Goal: Transaction & Acquisition: Purchase product/service

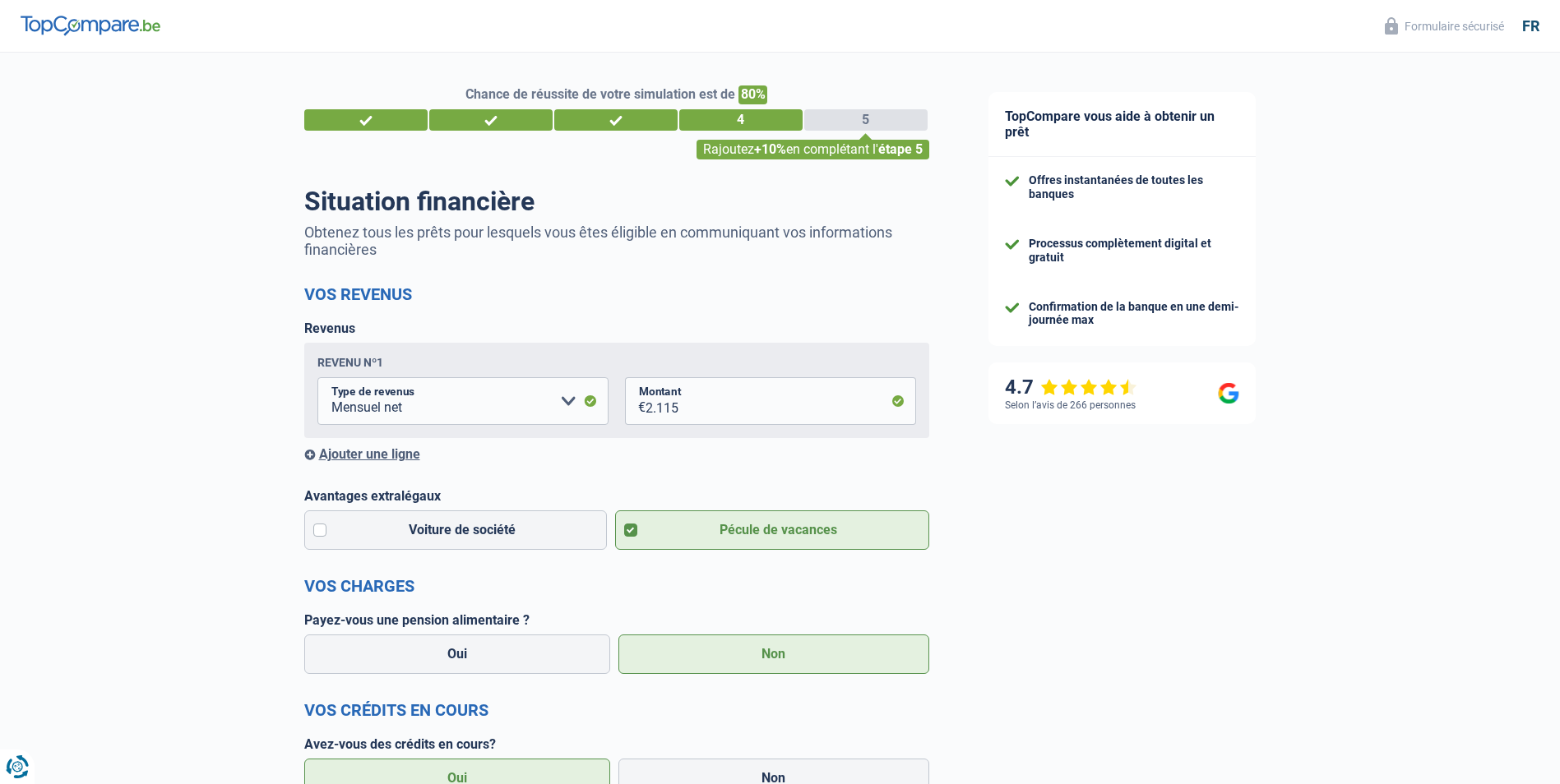
select select "netSalary"
select select "mortgage"
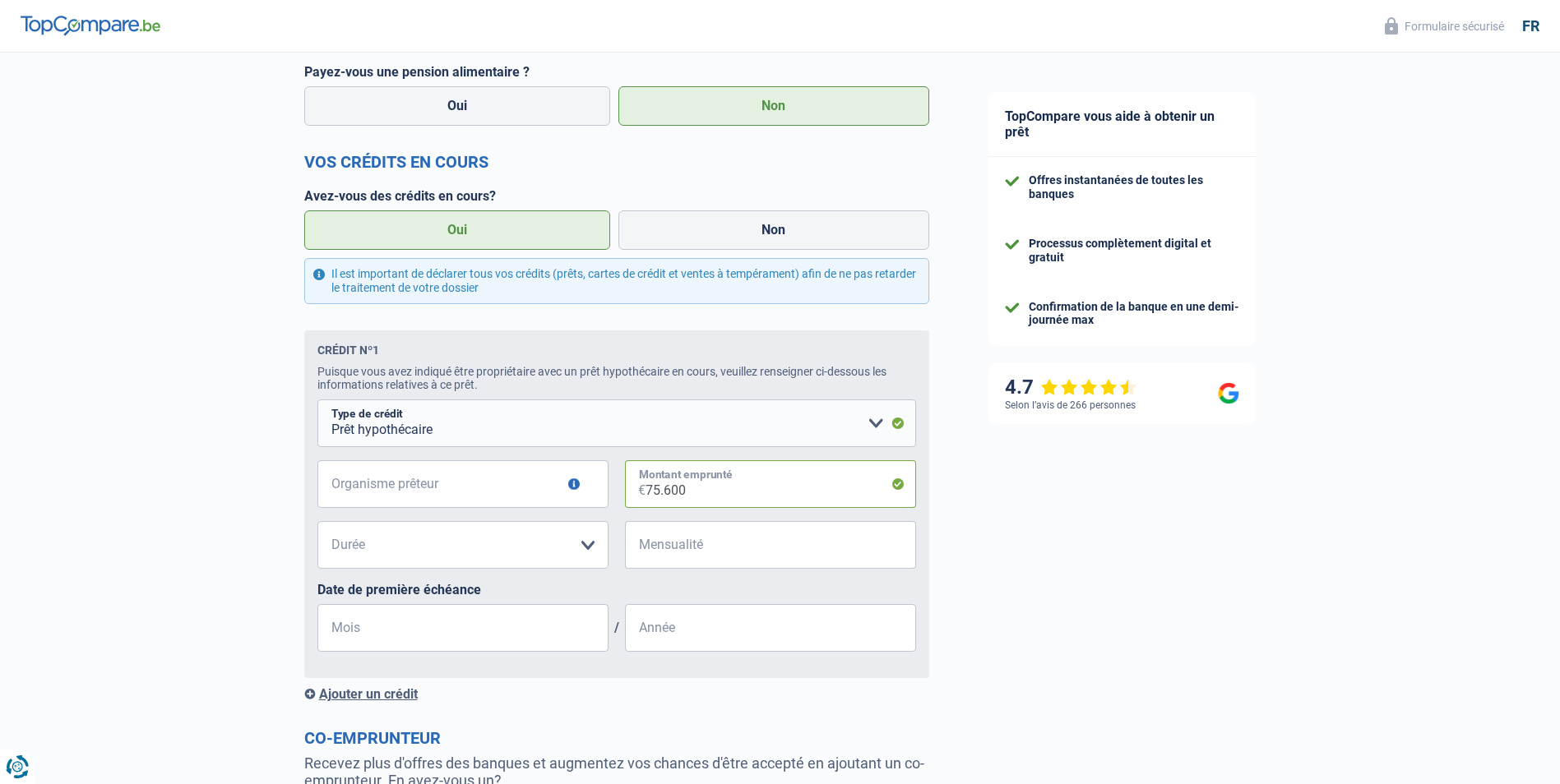
scroll to position [493, 0]
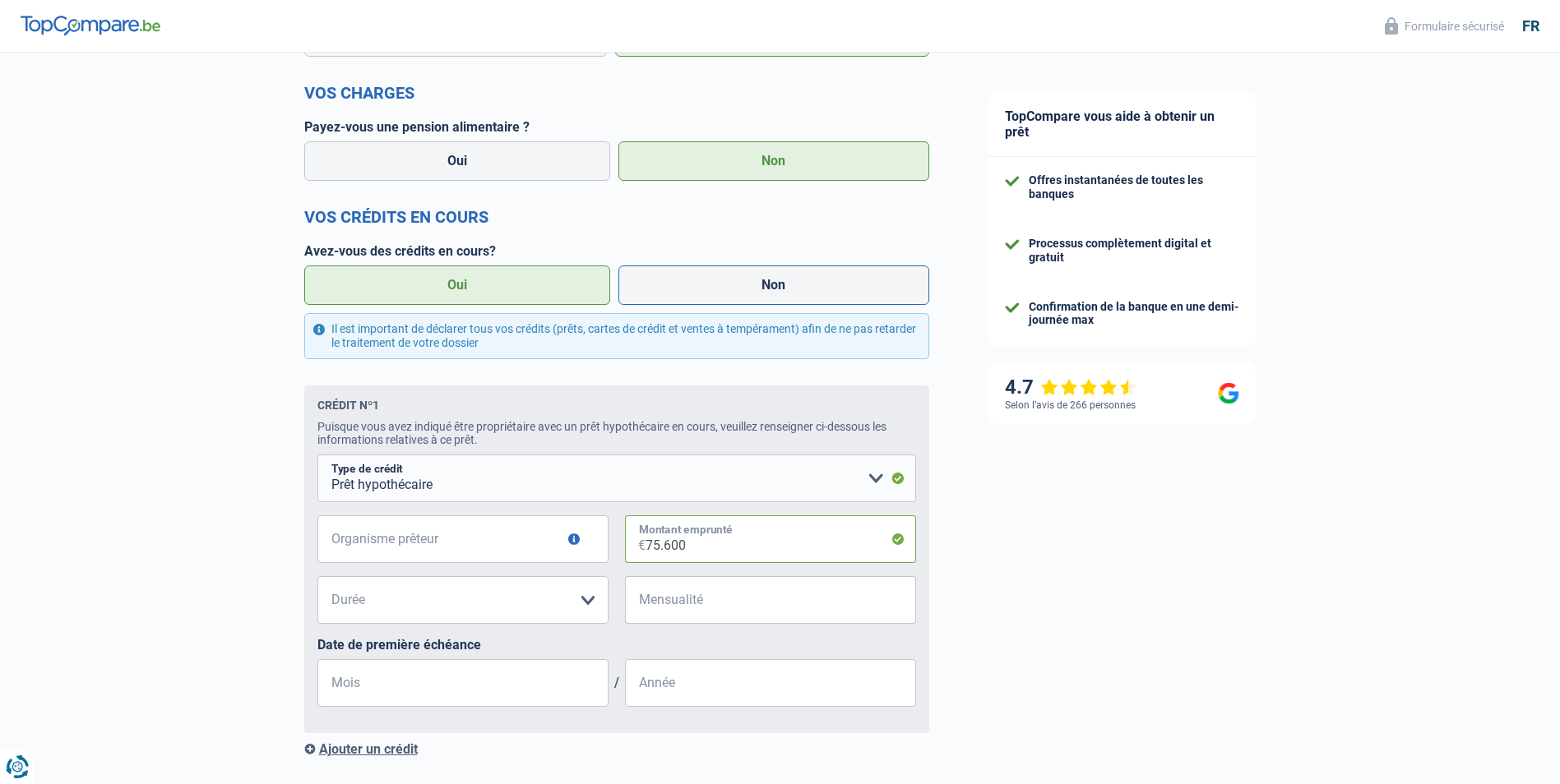
type input "75.600"
click at [759, 285] on label "Non" at bounding box center [774, 285] width 310 height 40
click at [759, 285] on input "Non" at bounding box center [774, 285] width 310 height 40
radio input "true"
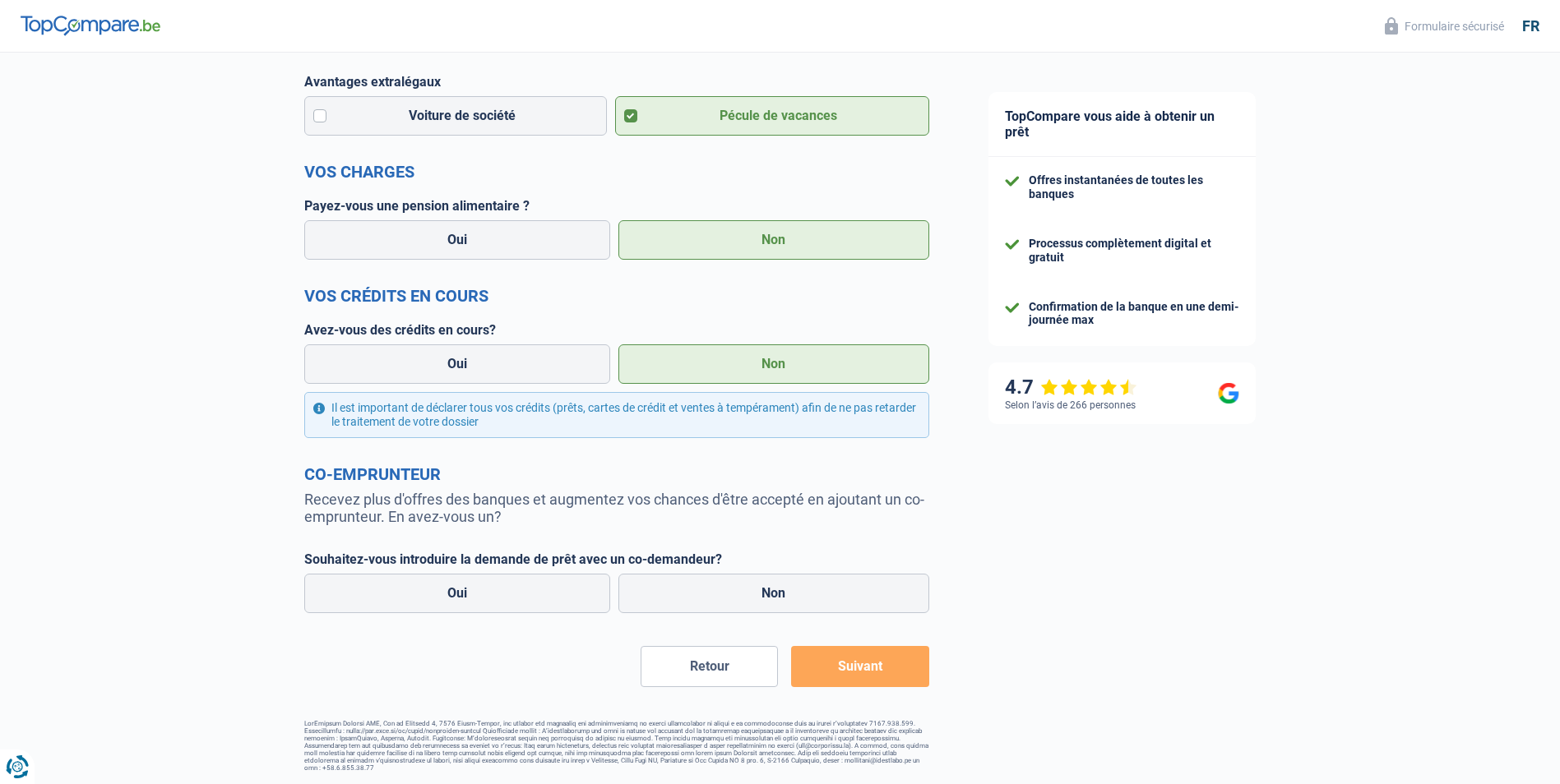
scroll to position [417, 0]
click at [850, 664] on button "Suivant" at bounding box center [860, 665] width 138 height 41
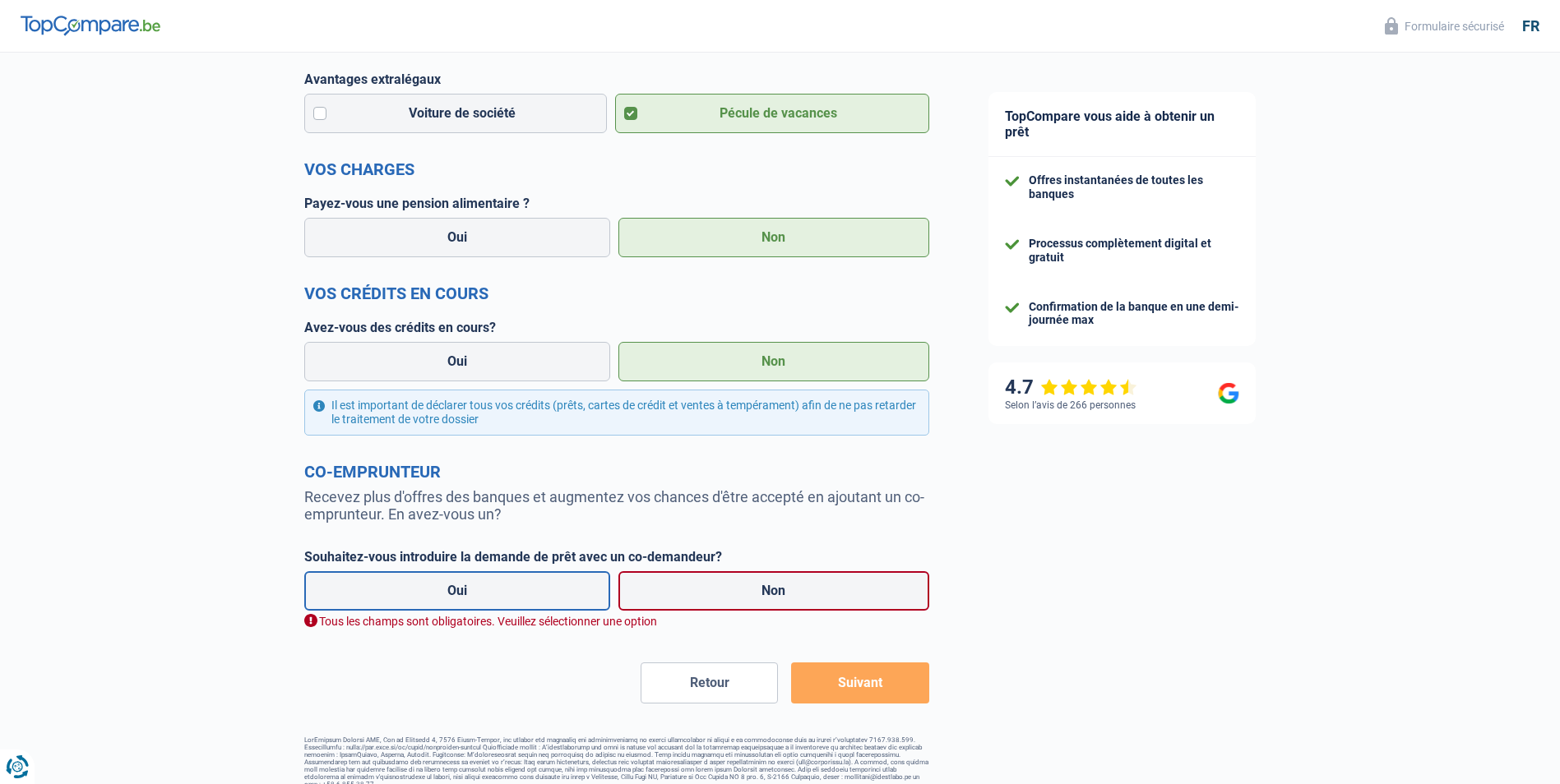
click at [459, 590] on label "Oui" at bounding box center [457, 591] width 306 height 40
click at [459, 590] on input "Oui" at bounding box center [457, 591] width 306 height 40
radio input "true"
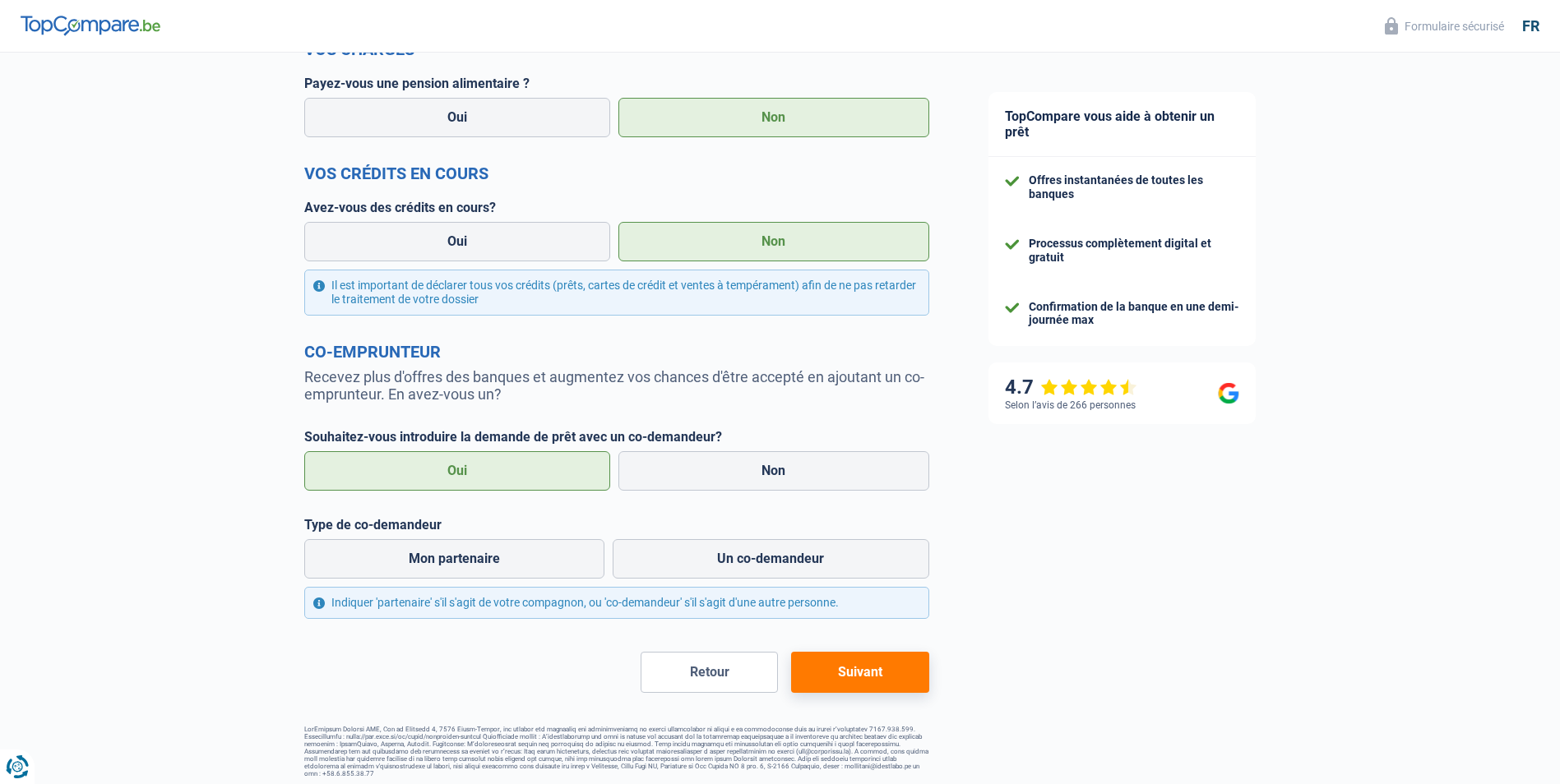
scroll to position [545, 0]
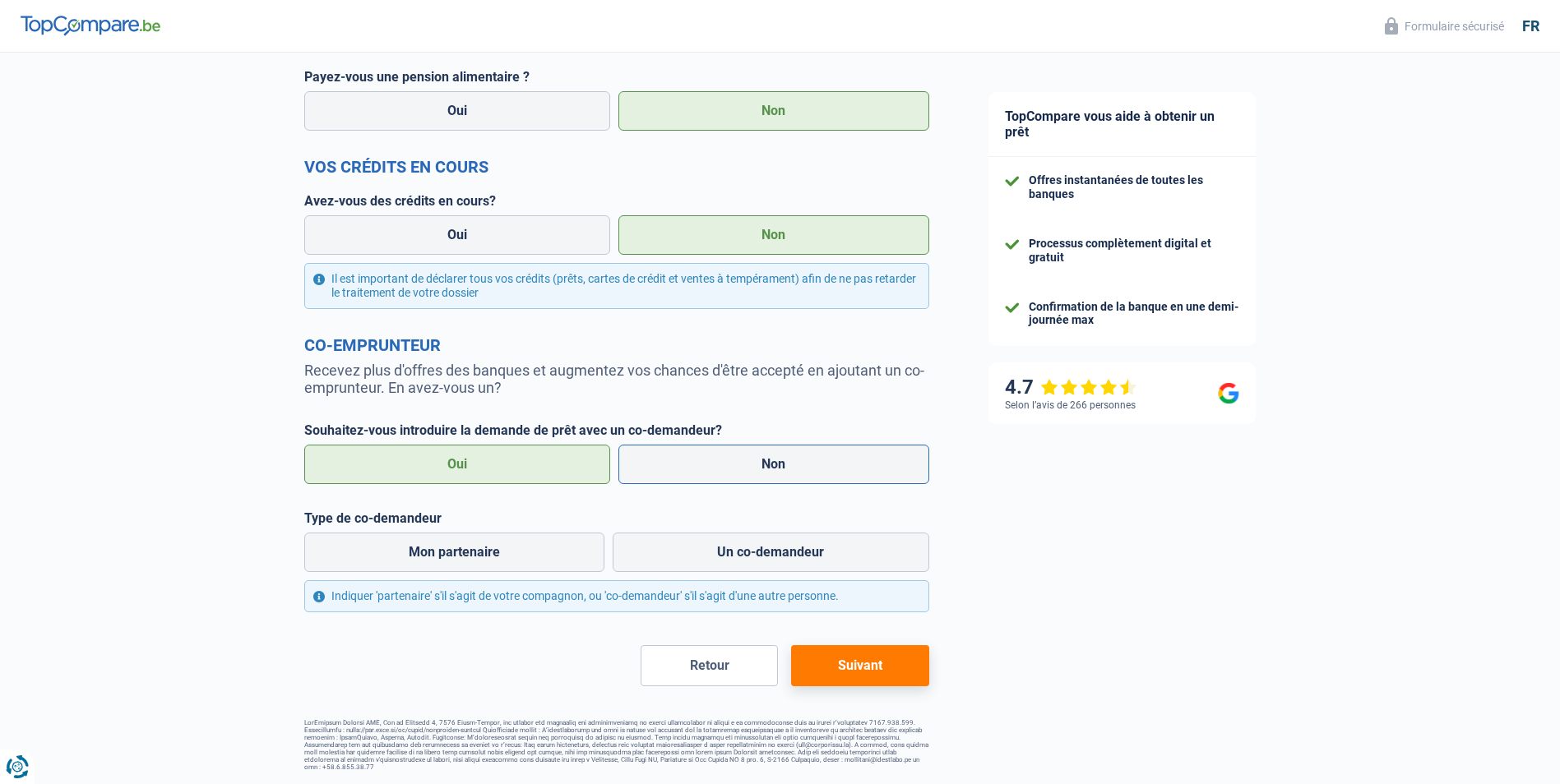
click at [779, 462] on label "Non" at bounding box center [774, 465] width 310 height 40
click at [779, 462] on input "Non" at bounding box center [774, 465] width 310 height 40
radio input "true"
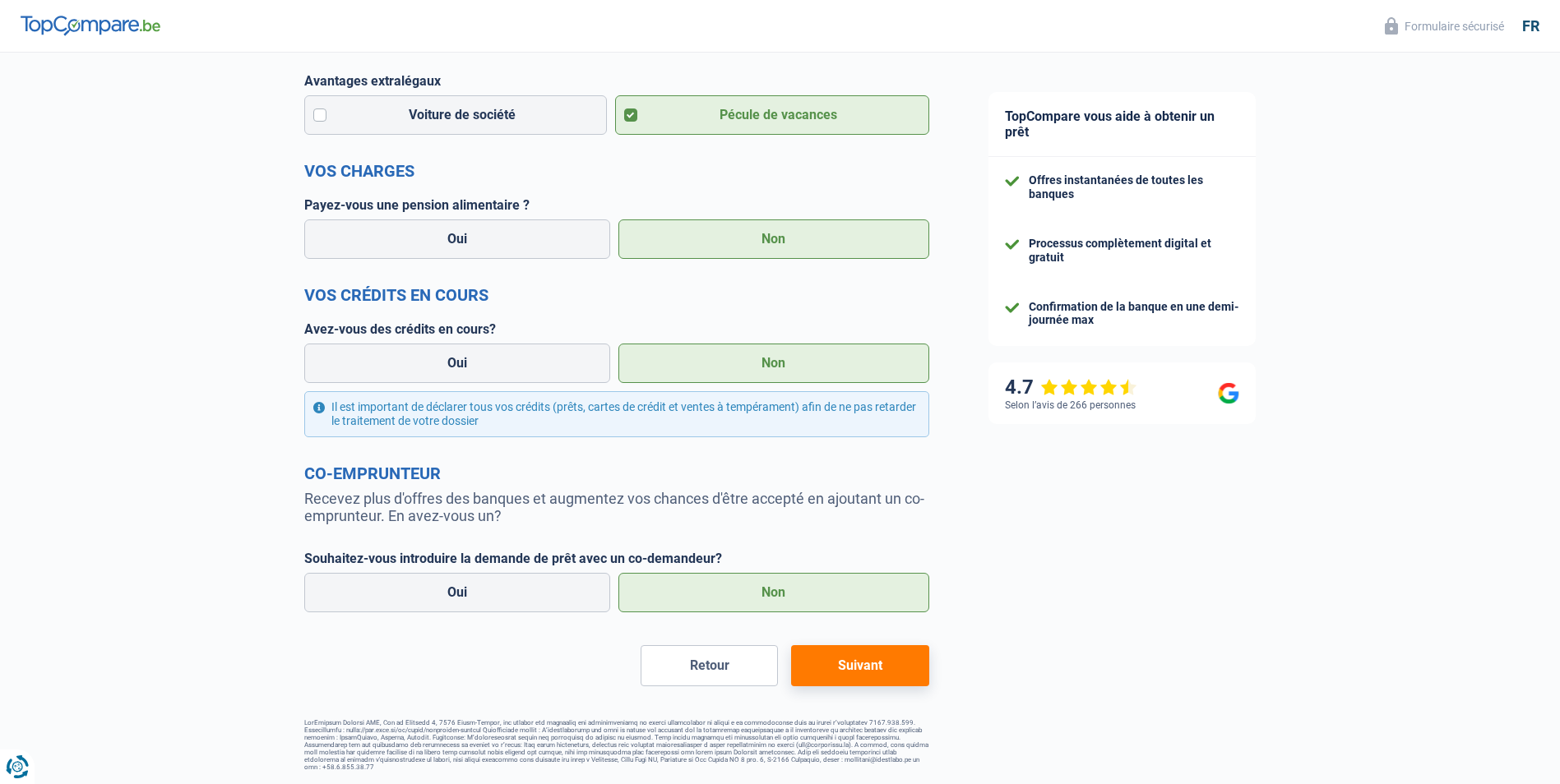
scroll to position [417, 0]
click at [845, 665] on button "Suivant" at bounding box center [860, 665] width 138 height 41
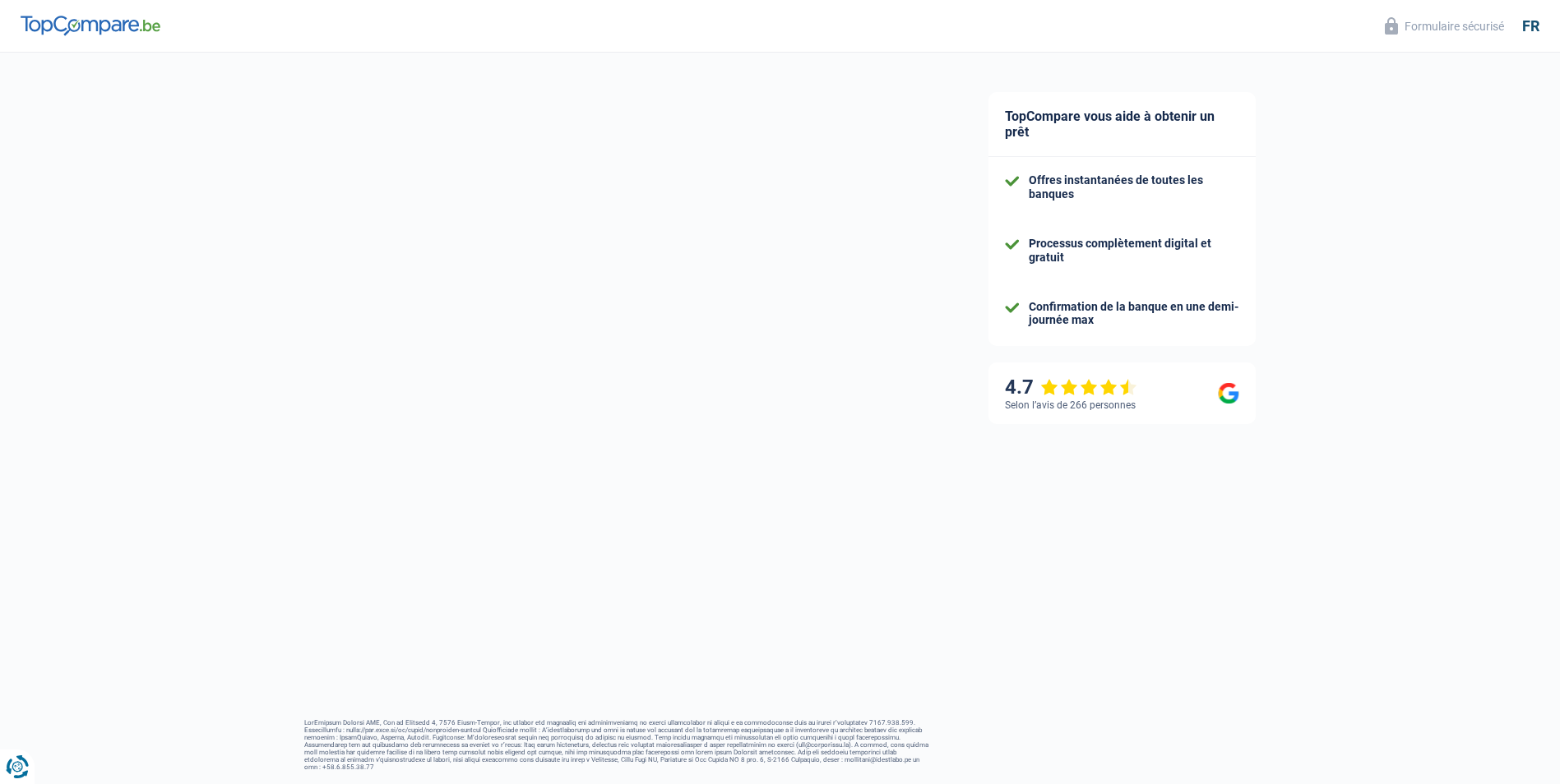
scroll to position [8, 0]
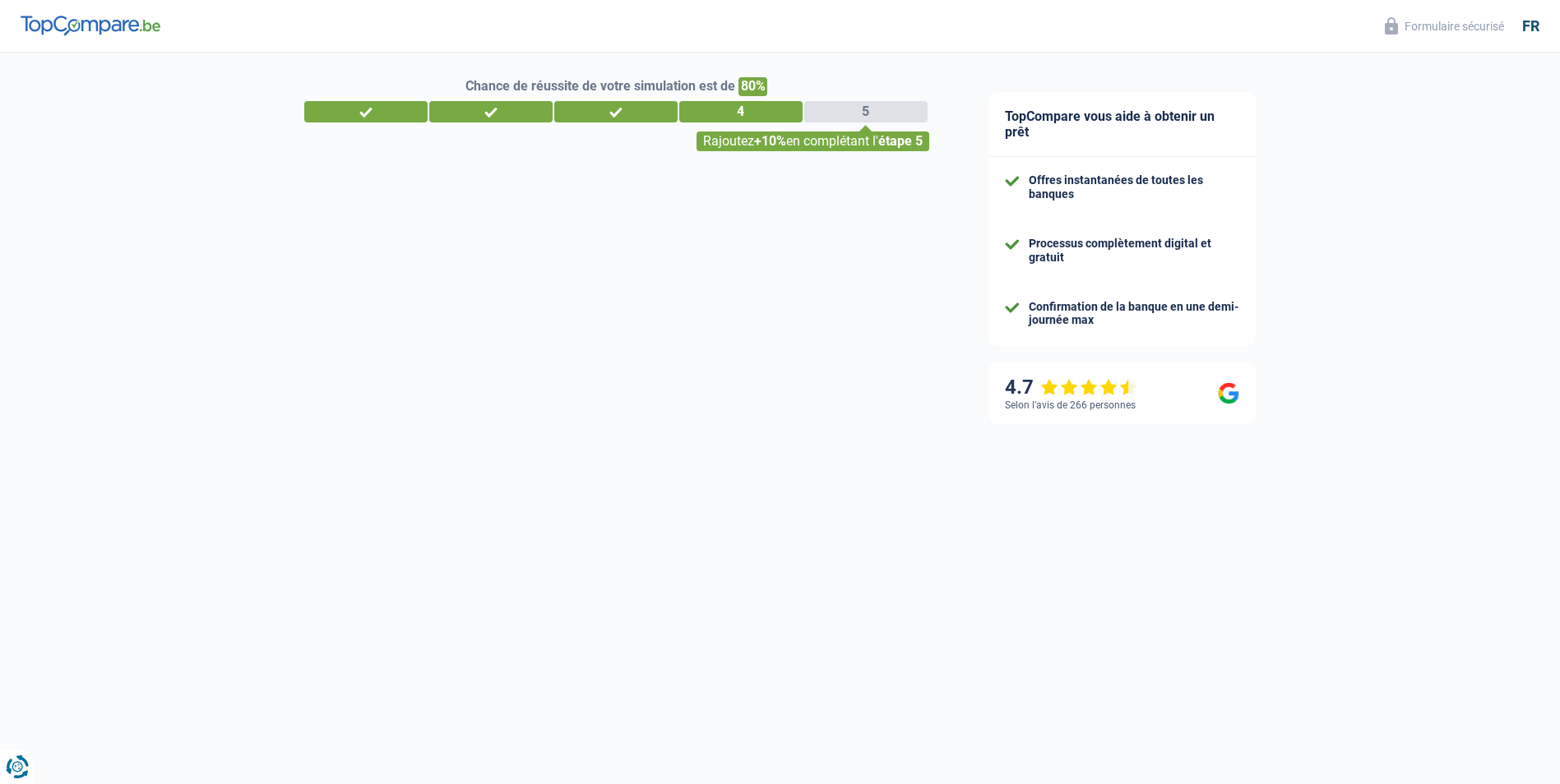
select select "120"
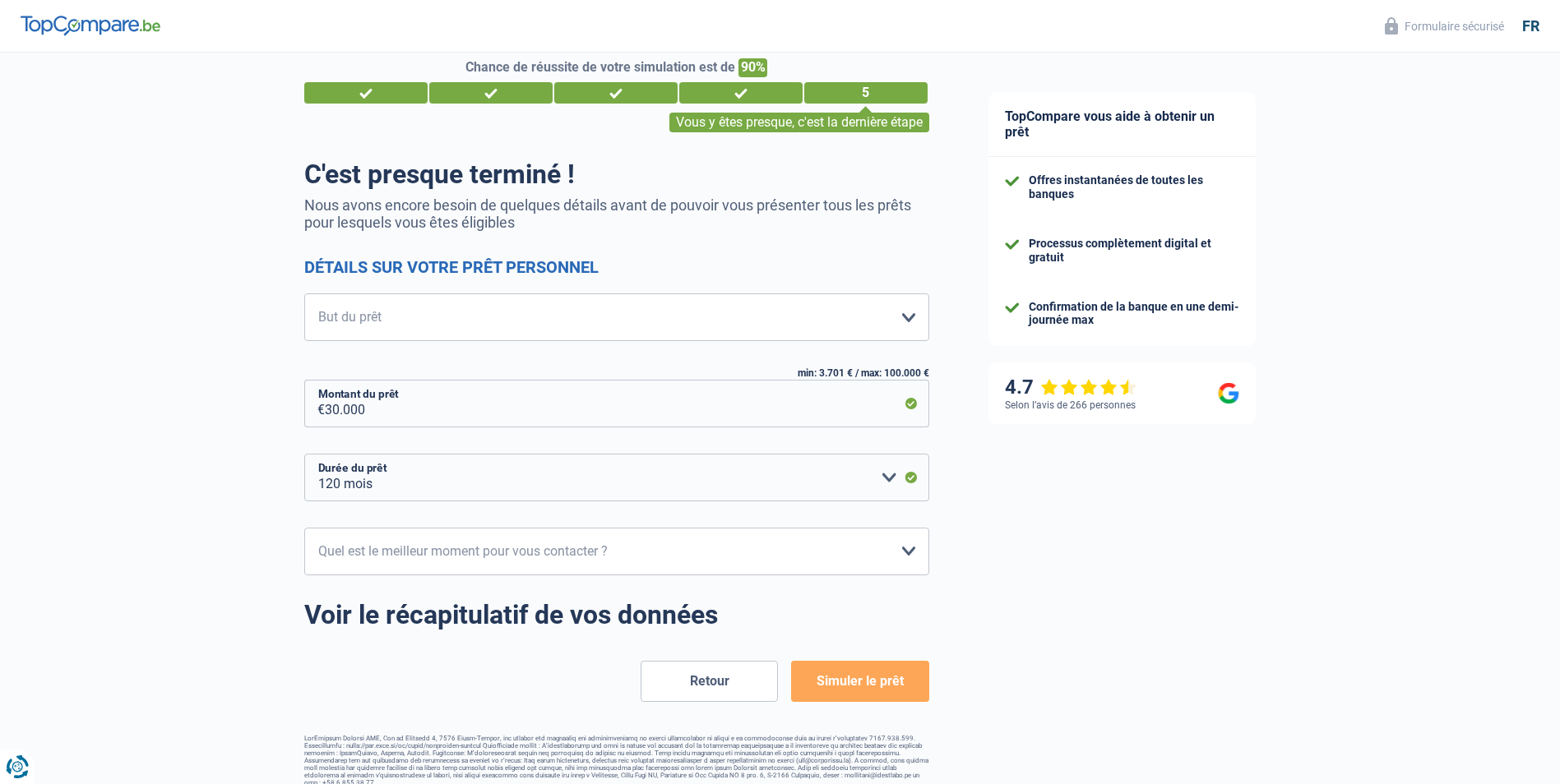
scroll to position [42, 0]
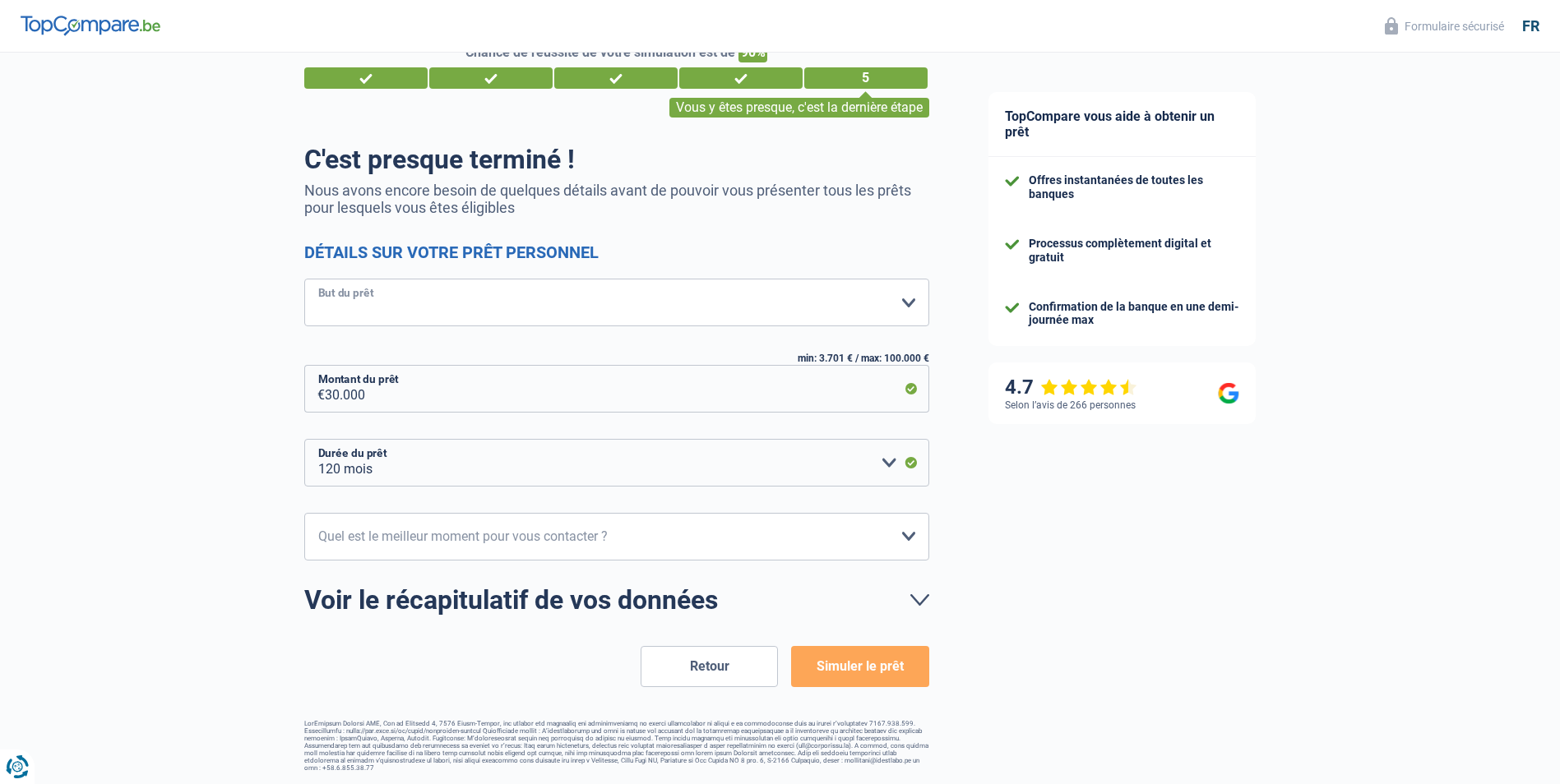
click at [905, 301] on select "Confort maison: meubles, textile, peinture, électroménager, outillage non-profe…" at bounding box center [617, 302] width 625 height 48
click at [1164, 591] on div "TopCompare vous aide à obtenir un prêt Offres instantanées de toutes les banque…" at bounding box center [1260, 398] width 602 height 774
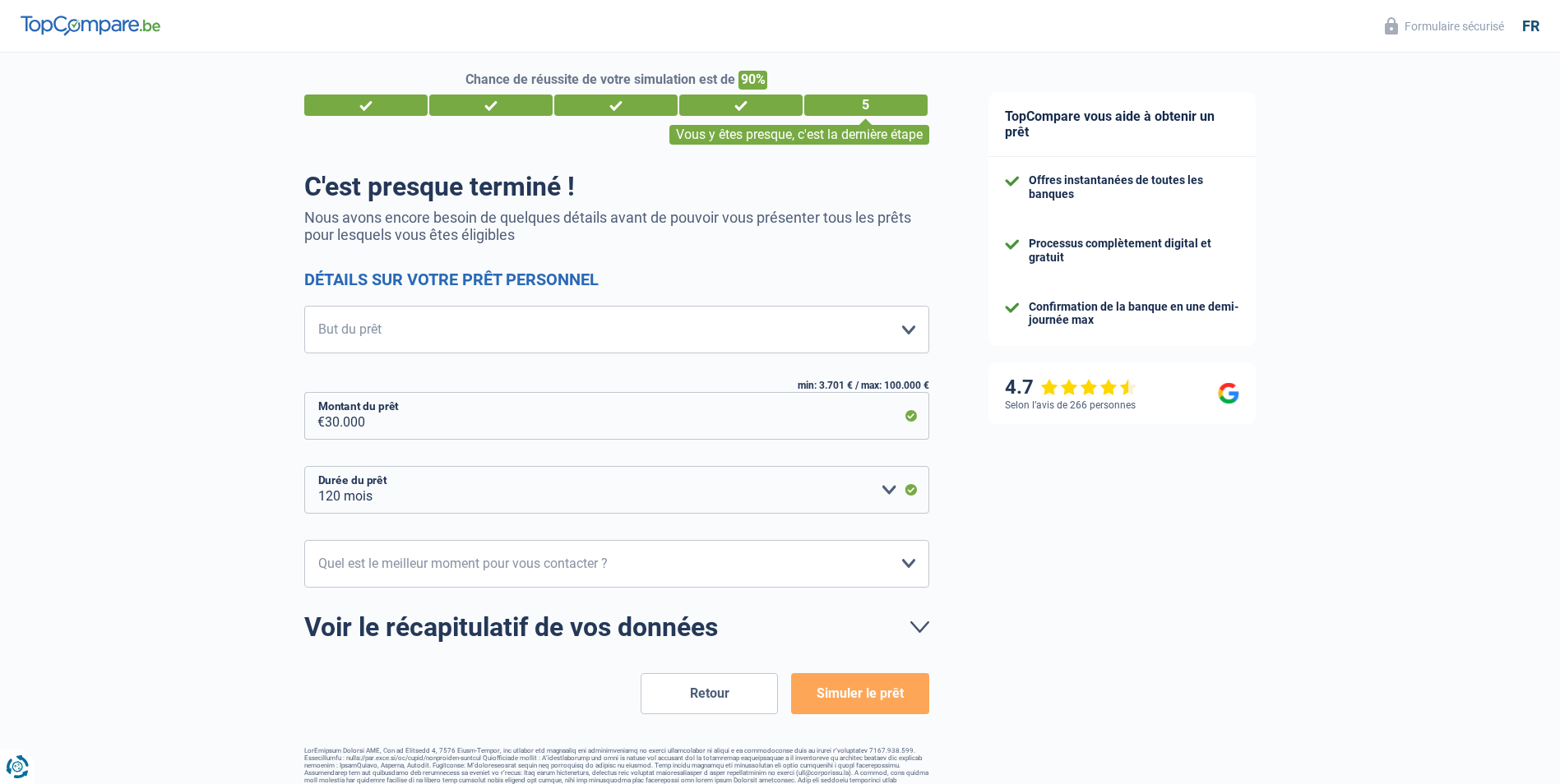
scroll to position [0, 0]
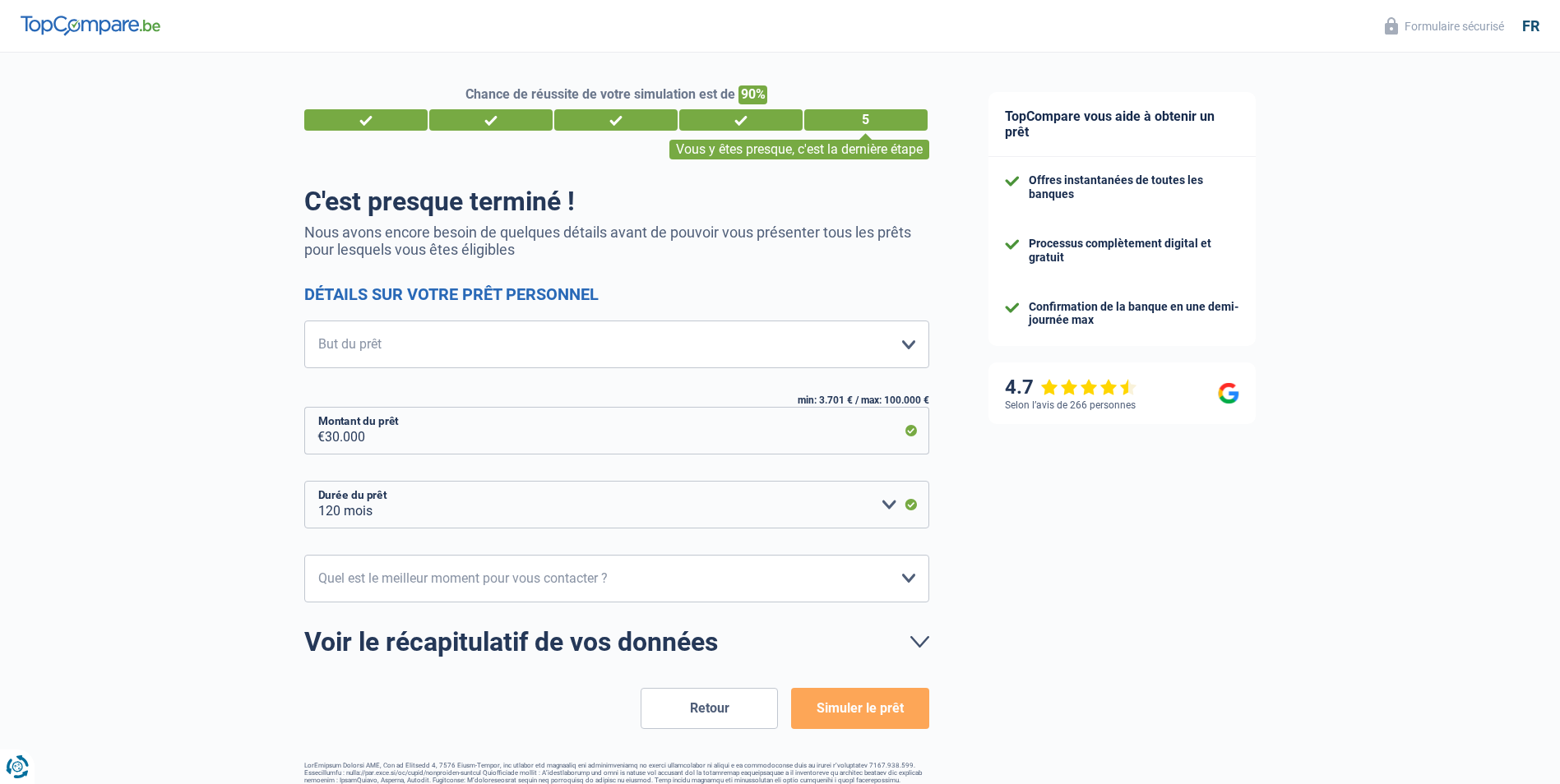
click at [741, 118] on div "4" at bounding box center [742, 120] width 124 height 21
click at [721, 713] on button "Retour" at bounding box center [710, 708] width 138 height 41
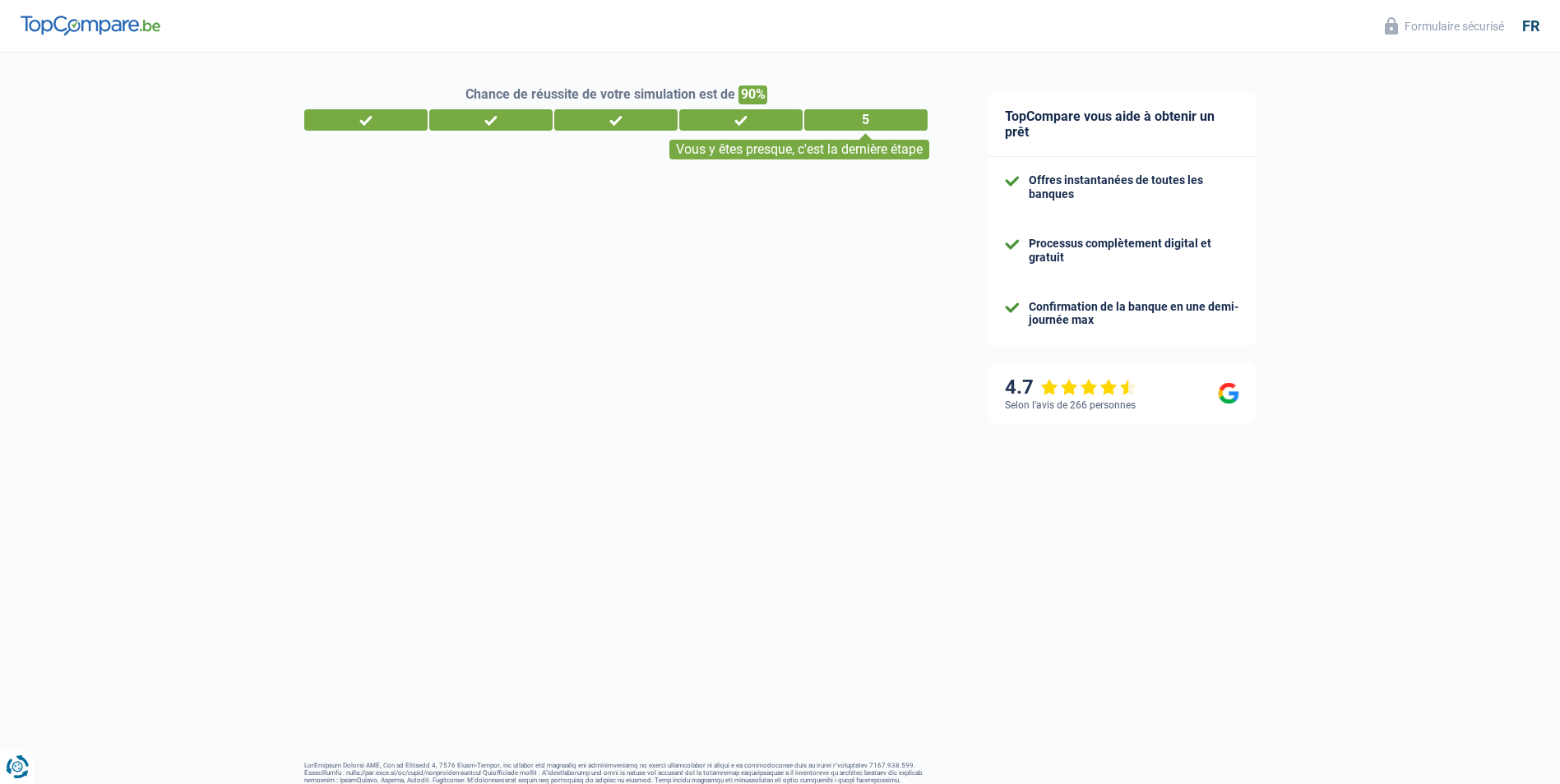
select select "netSalary"
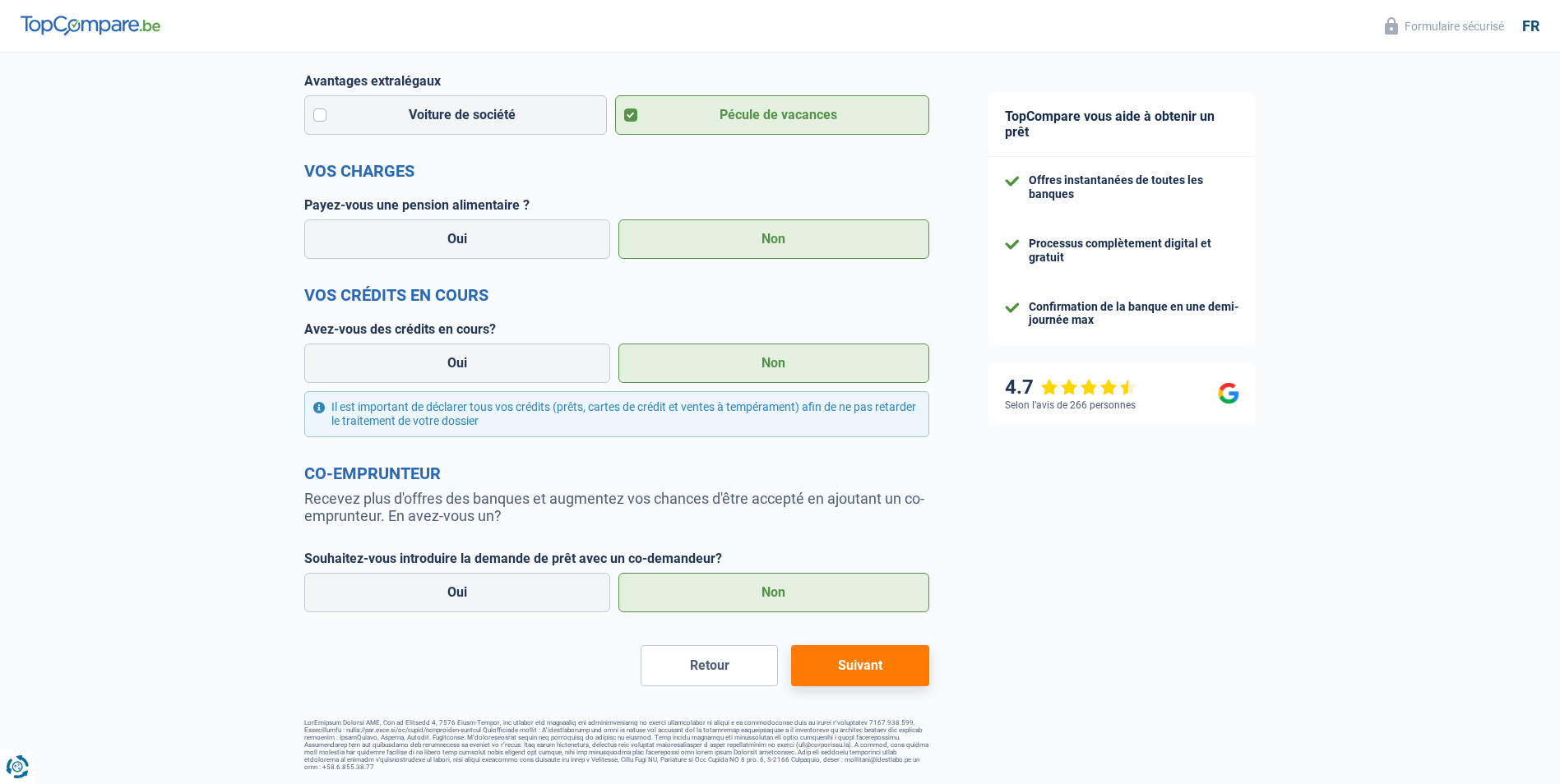
scroll to position [417, 0]
click at [731, 670] on button "Retour" at bounding box center [710, 665] width 138 height 41
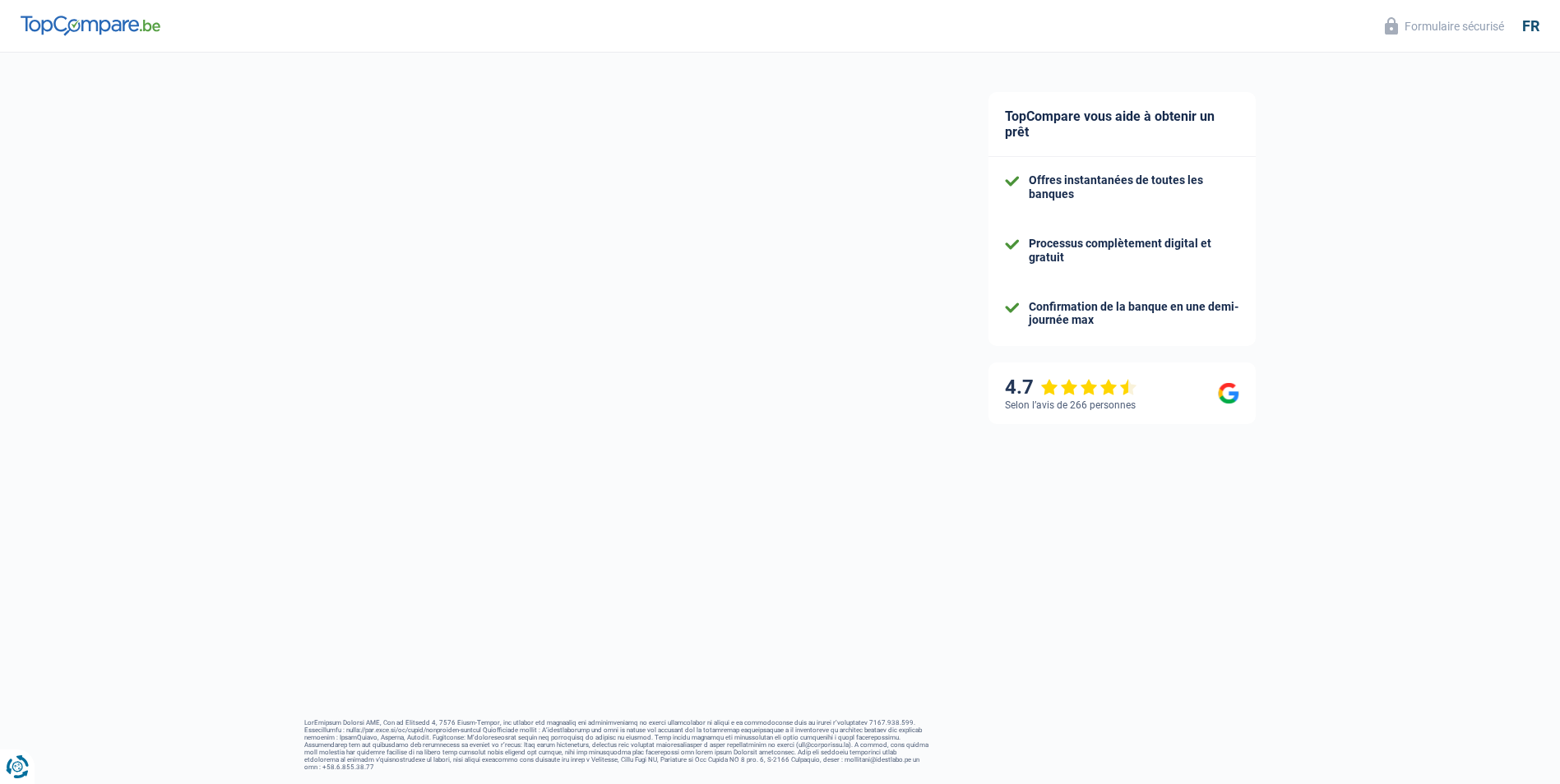
select select "single"
select select "ownerWithMortgage"
select select "BE"
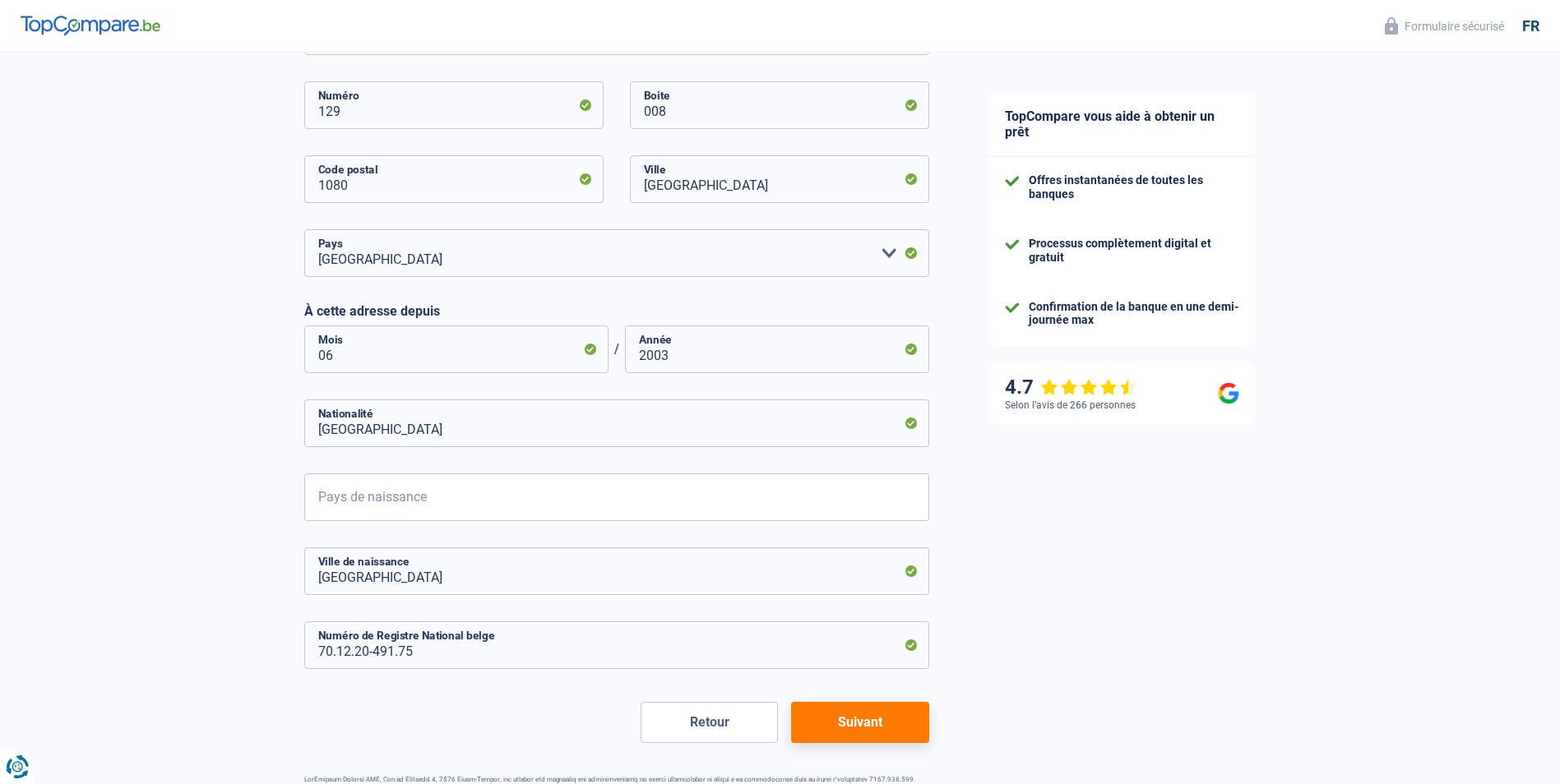
scroll to position [631, 0]
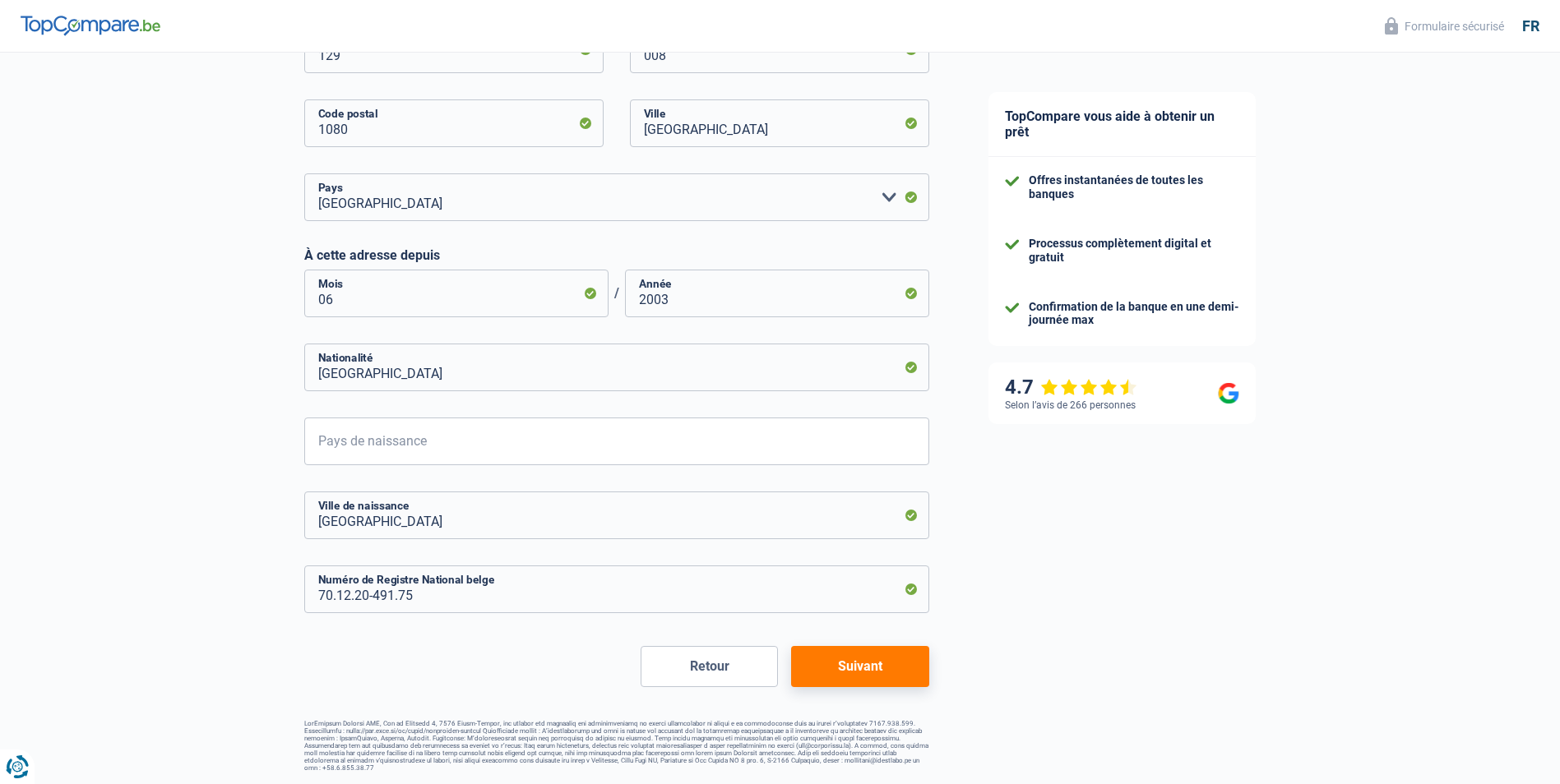
click at [866, 665] on button "Suivant" at bounding box center [860, 666] width 138 height 41
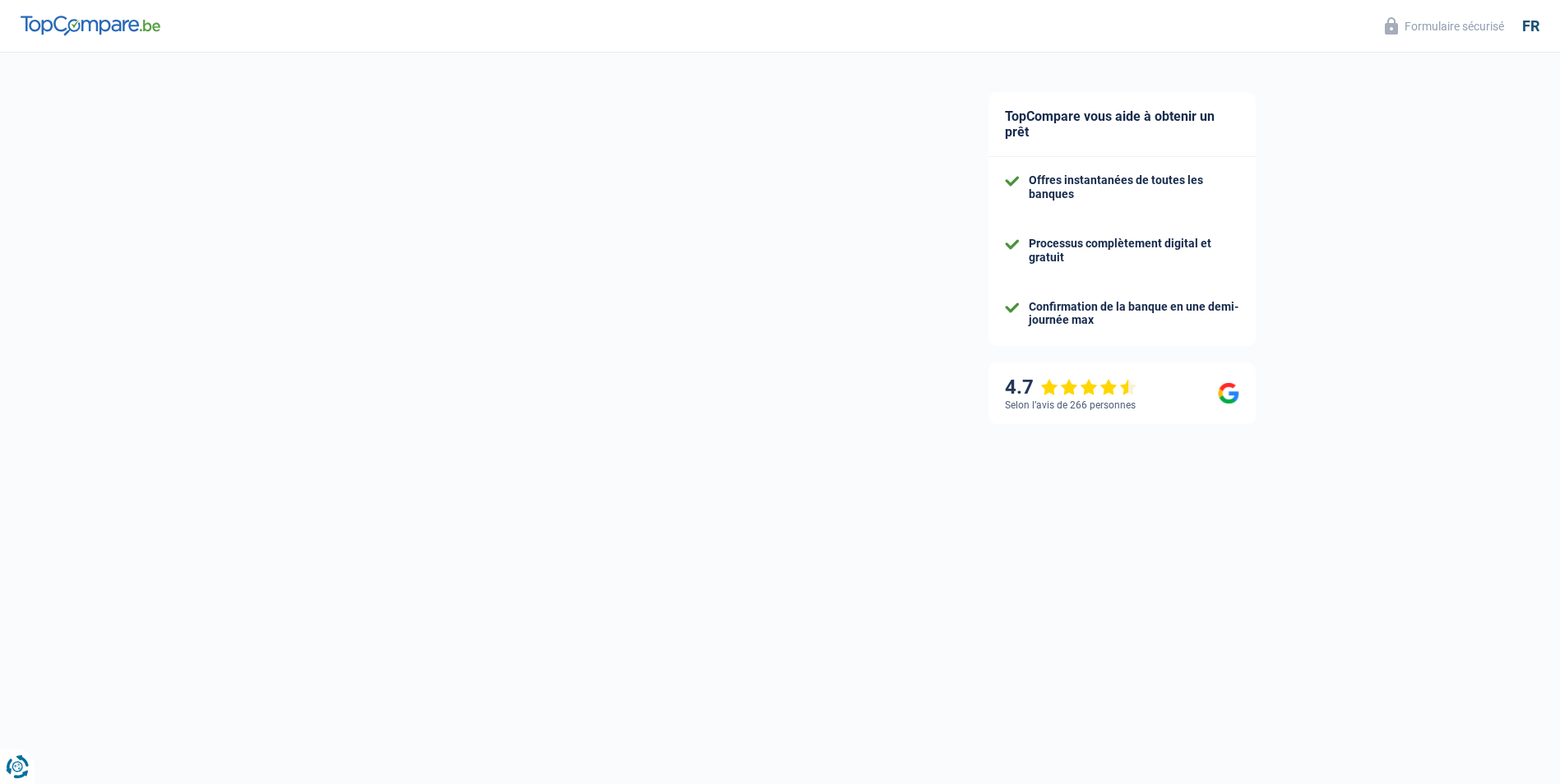
select select "netSalary"
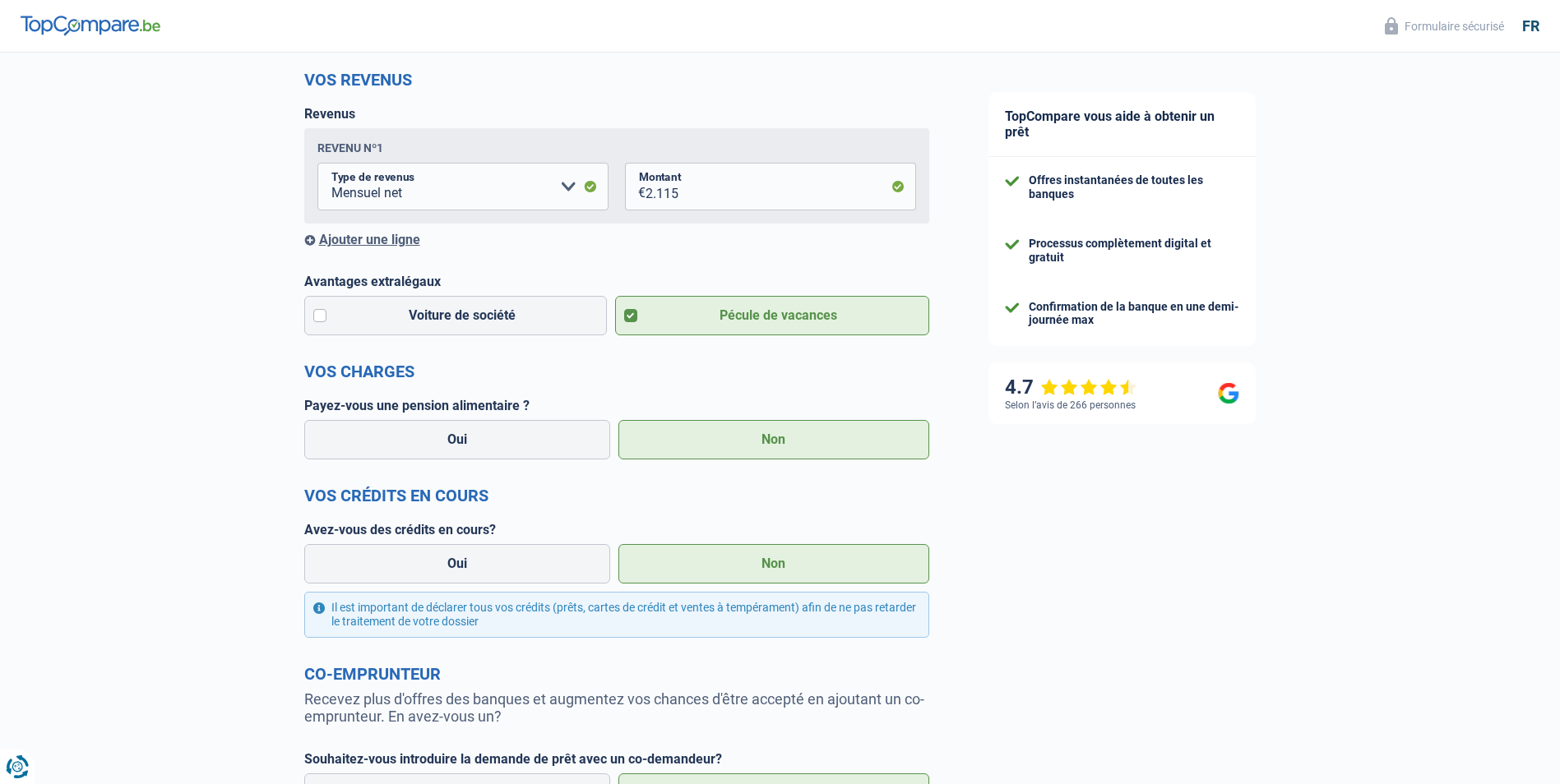
scroll to position [246, 0]
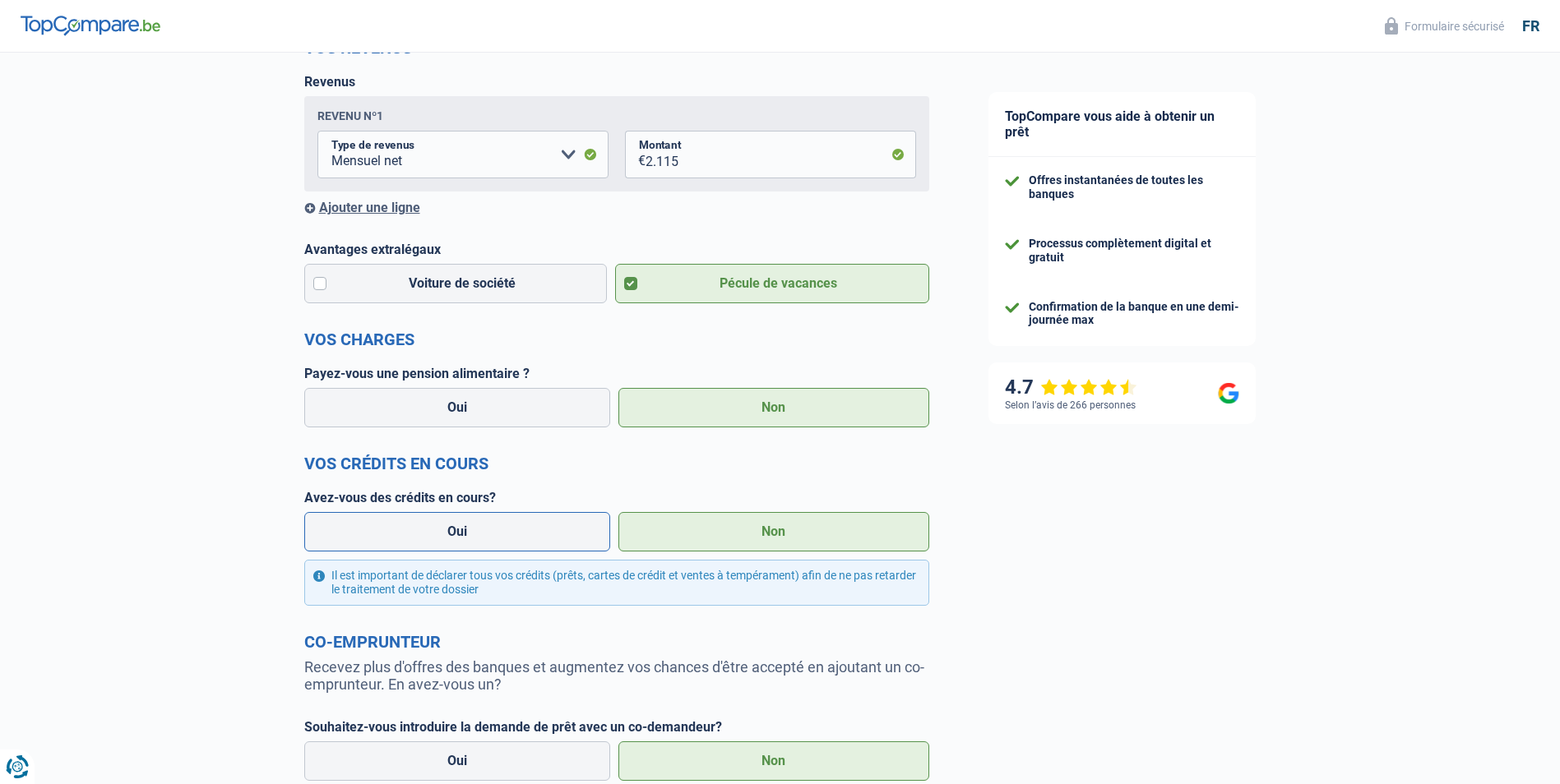
click at [460, 535] on label "Oui" at bounding box center [457, 532] width 306 height 40
click at [460, 535] on input "Oui" at bounding box center [457, 532] width 306 height 40
radio input "true"
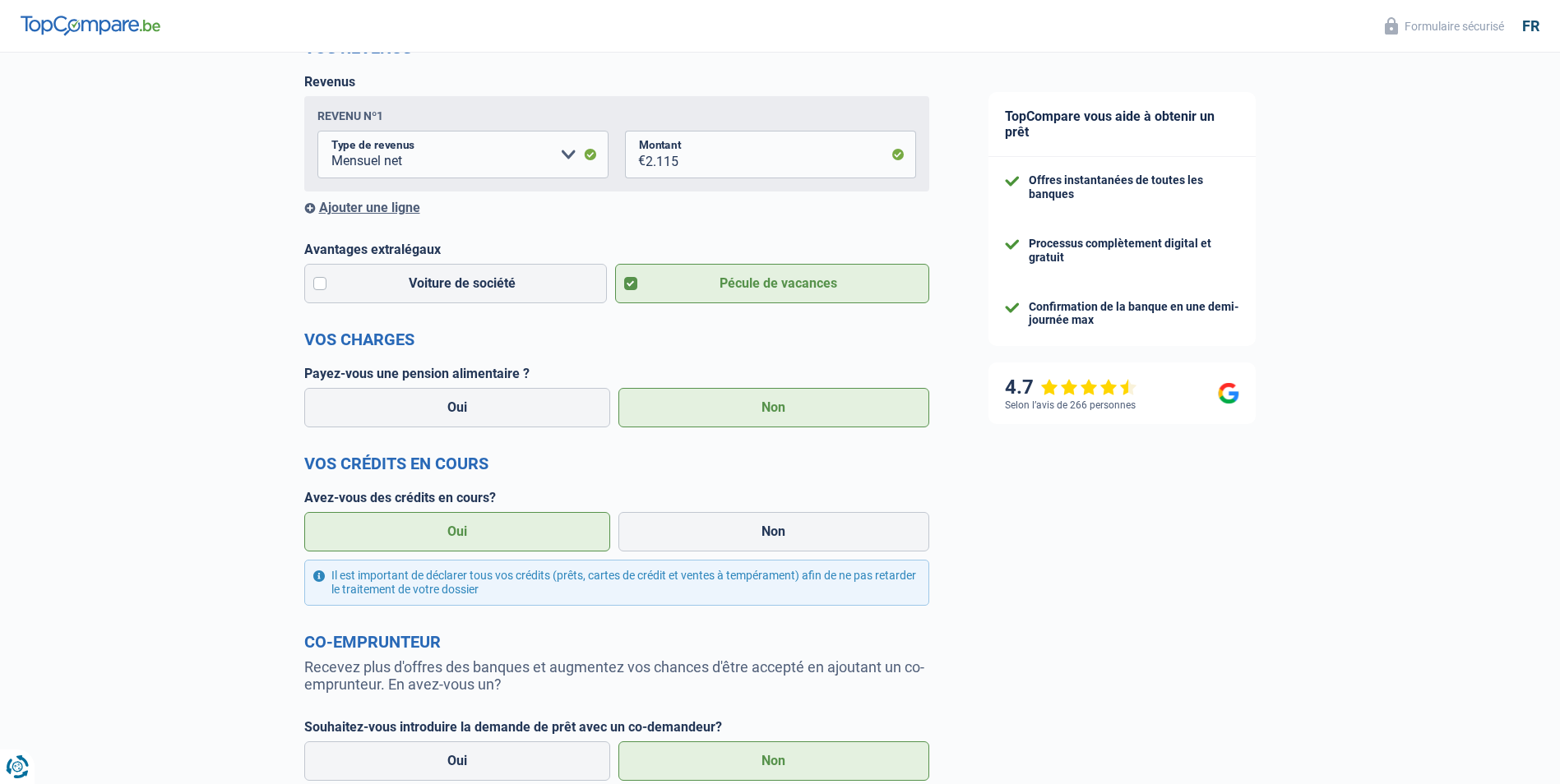
select select "mortgage"
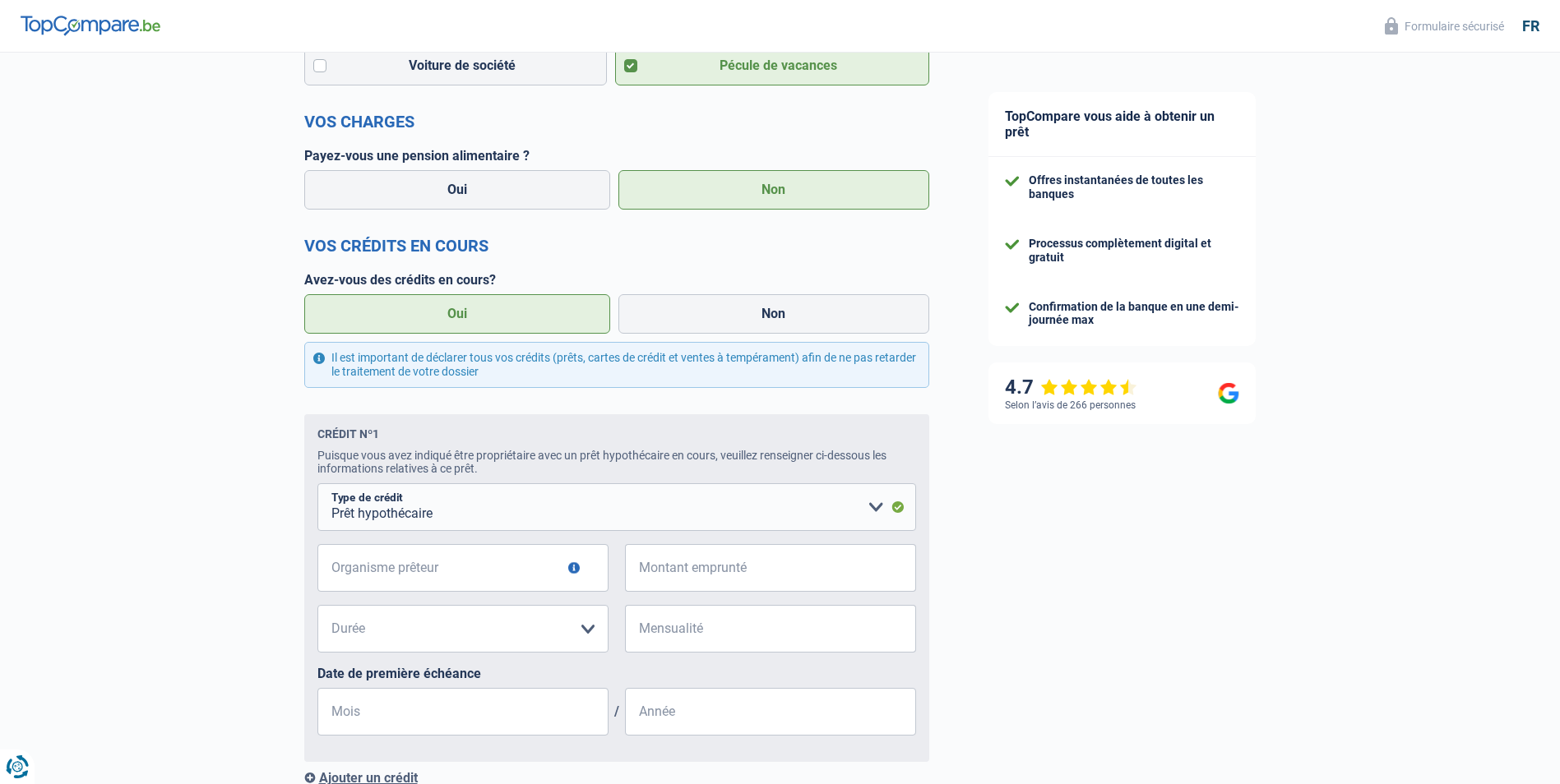
scroll to position [493, 0]
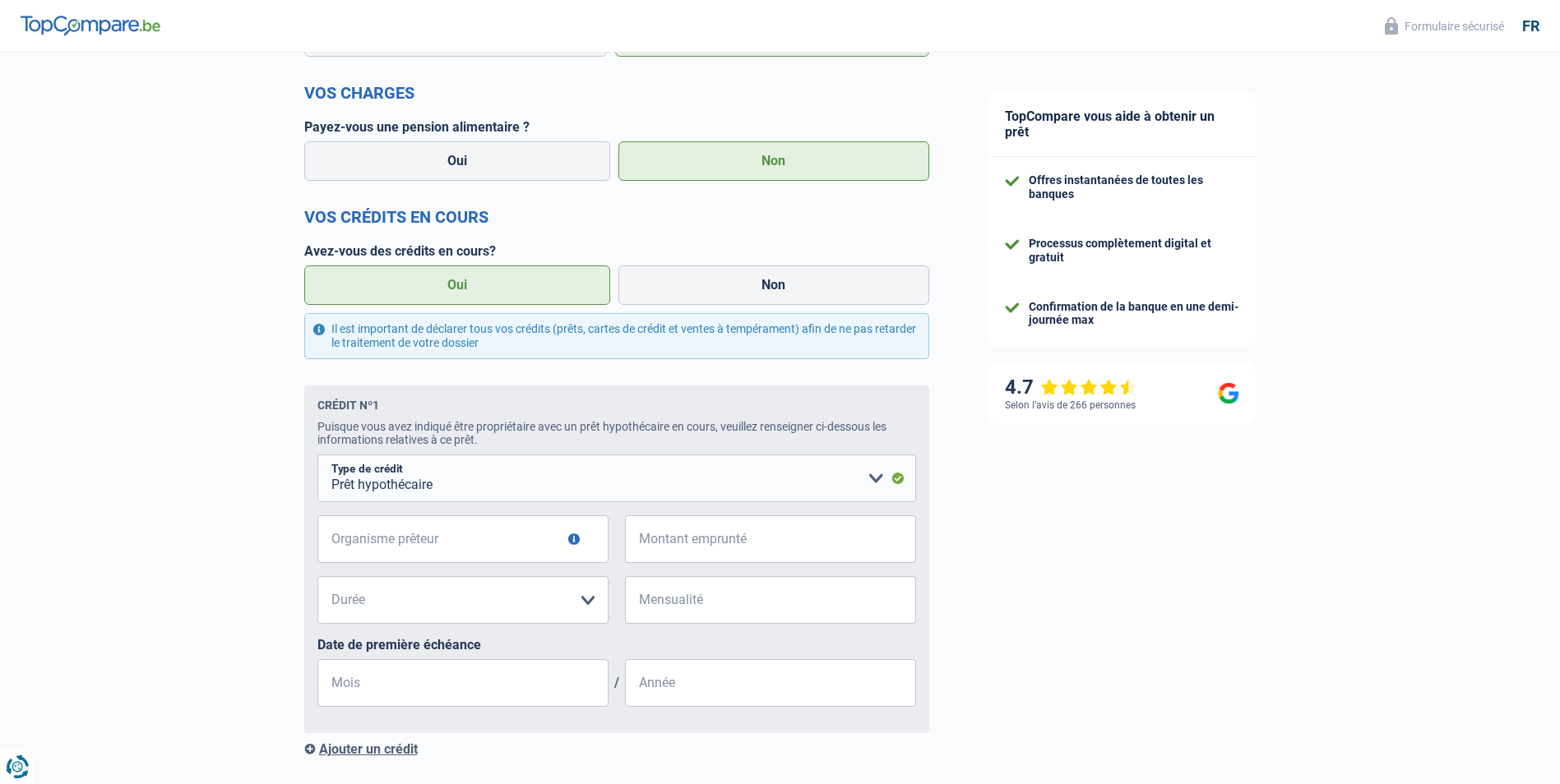
click at [643, 546] on span "€" at bounding box center [635, 540] width 21 height 48
click at [698, 541] on input "Montant emprunté" at bounding box center [780, 540] width 270 height 48
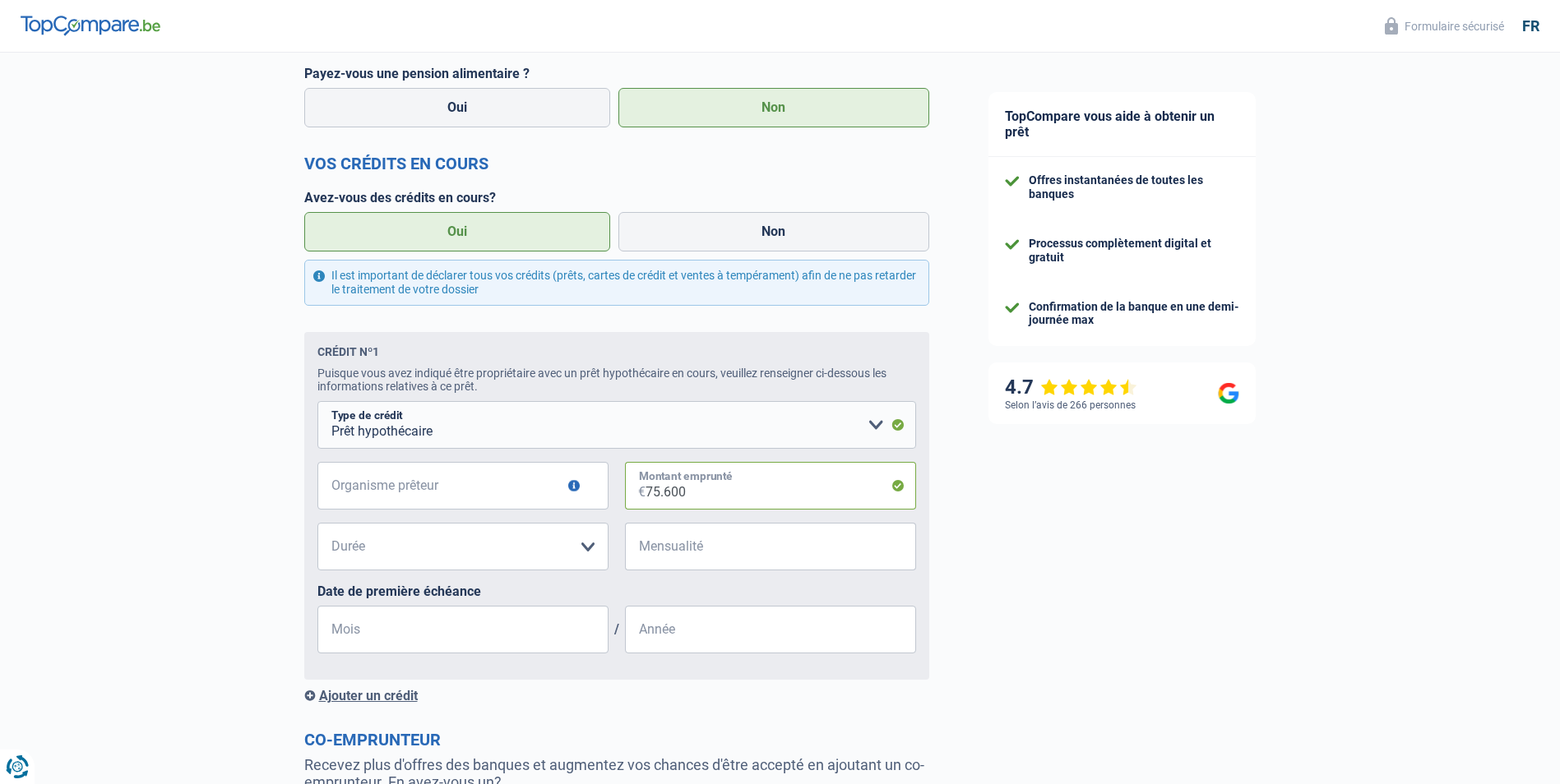
scroll to position [576, 0]
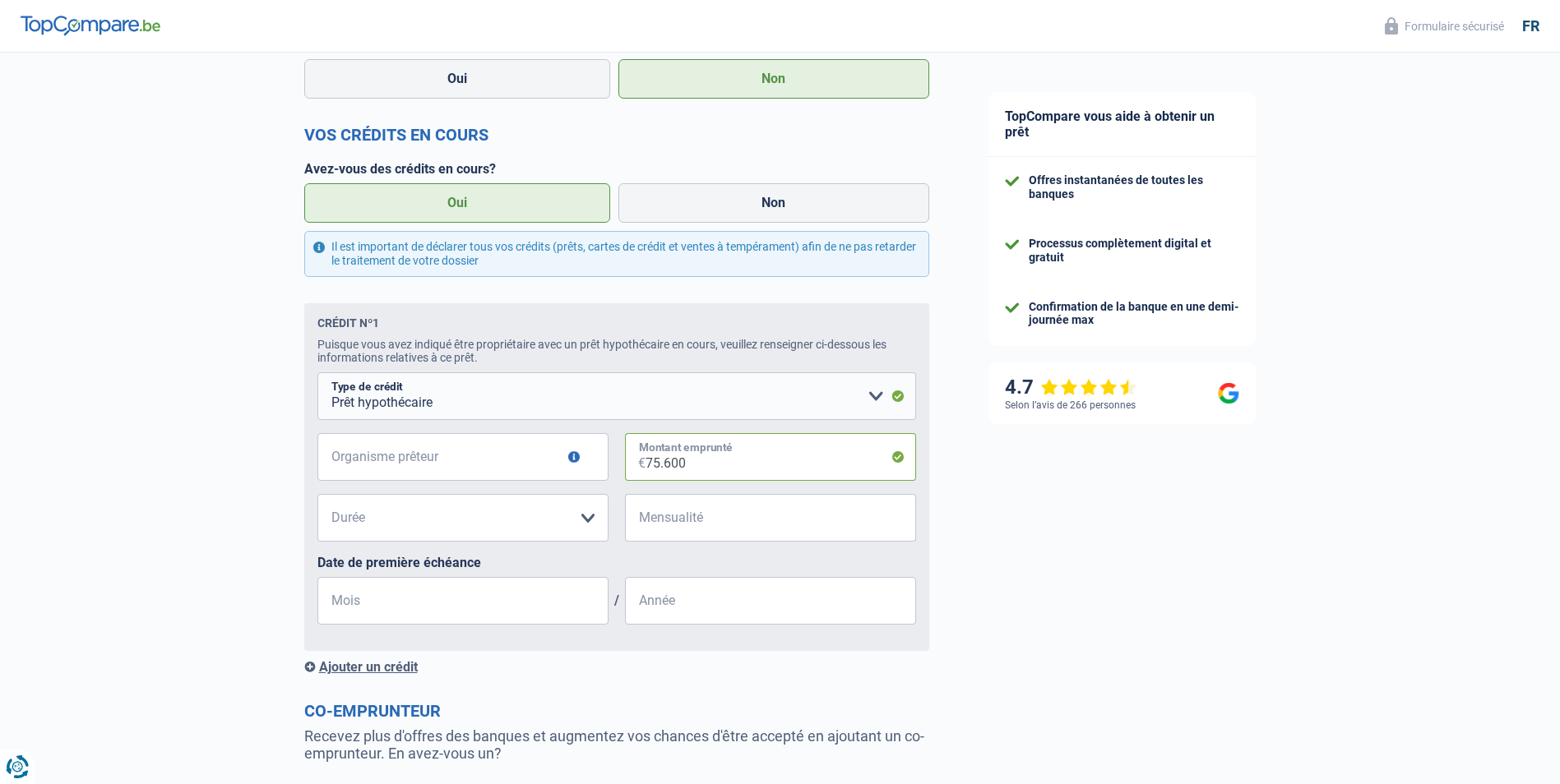
type input "75.600"
click at [588, 526] on select "120 mois 180 mois 240 mois 300 mois 360 mois 420 mois Veuillez sélectionner une…" at bounding box center [463, 518] width 291 height 48
select select "240"
click at [317, 498] on select "120 mois 180 mois 240 mois 300 mois 360 mois 420 mois Veuillez sélectionner une…" at bounding box center [463, 518] width 291 height 48
click at [642, 523] on span "€" at bounding box center [635, 518] width 21 height 48
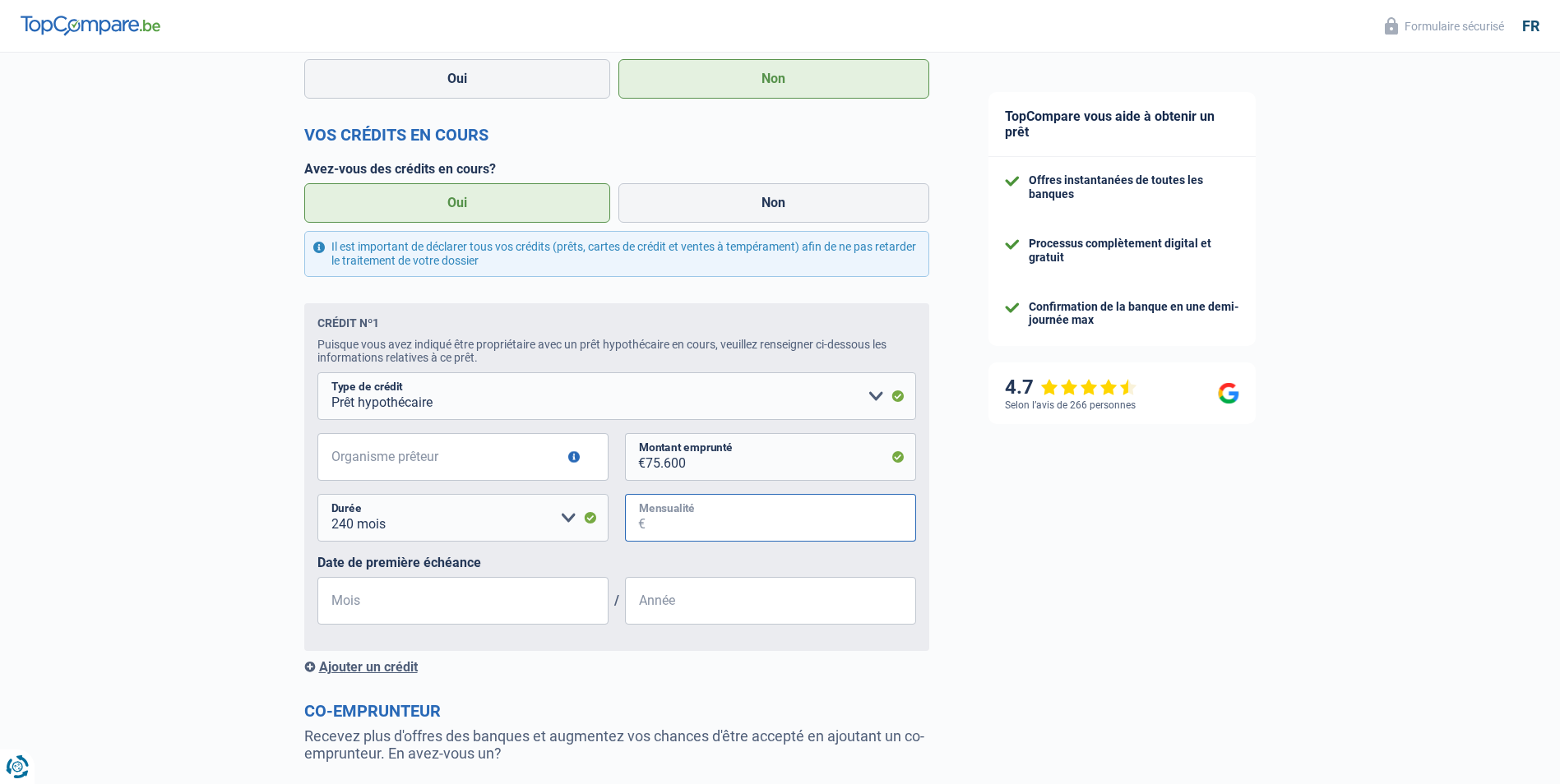
click at [683, 530] on input "Mensualité" at bounding box center [780, 518] width 270 height 48
type input "424"
click at [376, 602] on input "Mois" at bounding box center [463, 600] width 291 height 48
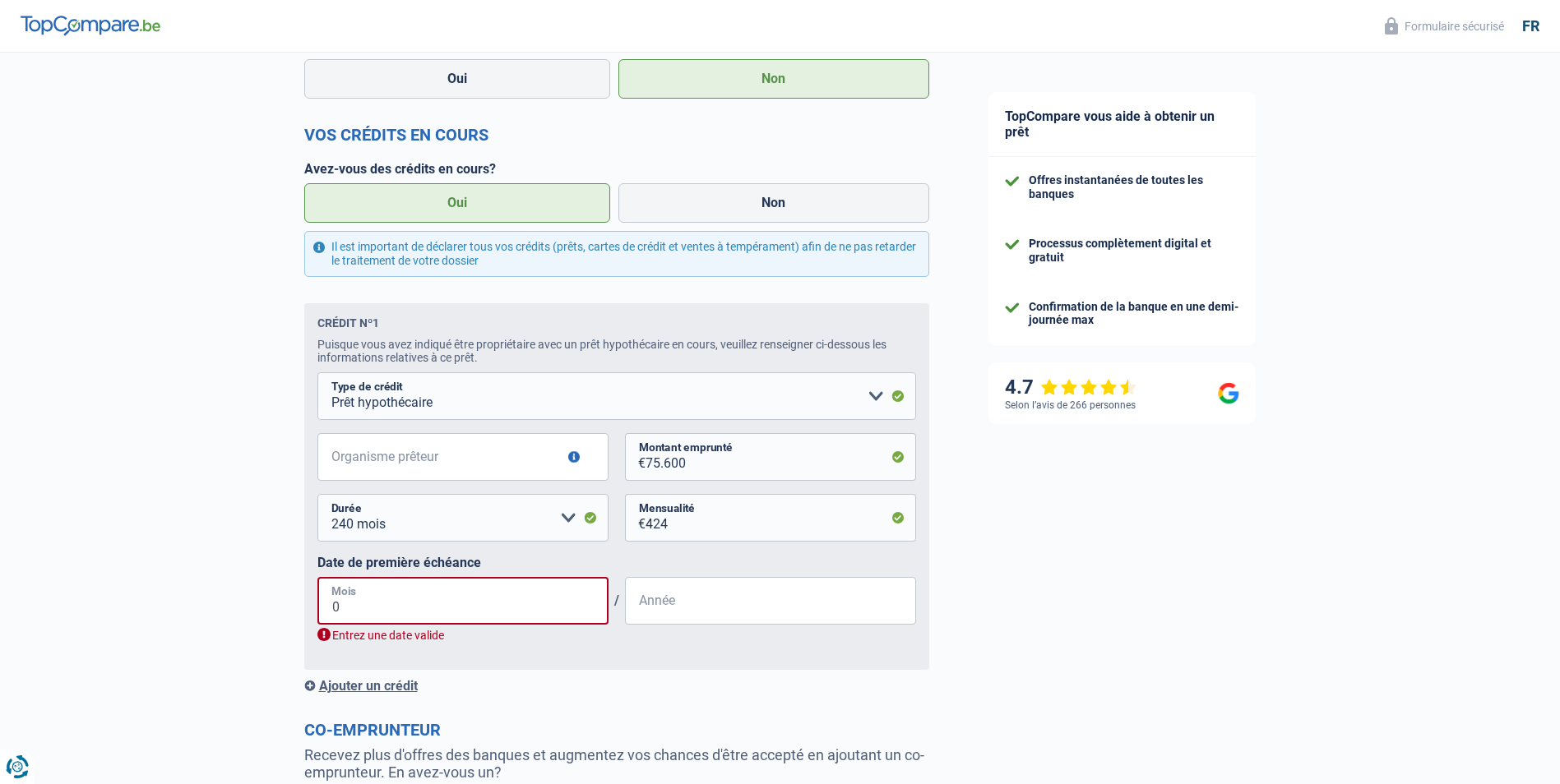
type input "03"
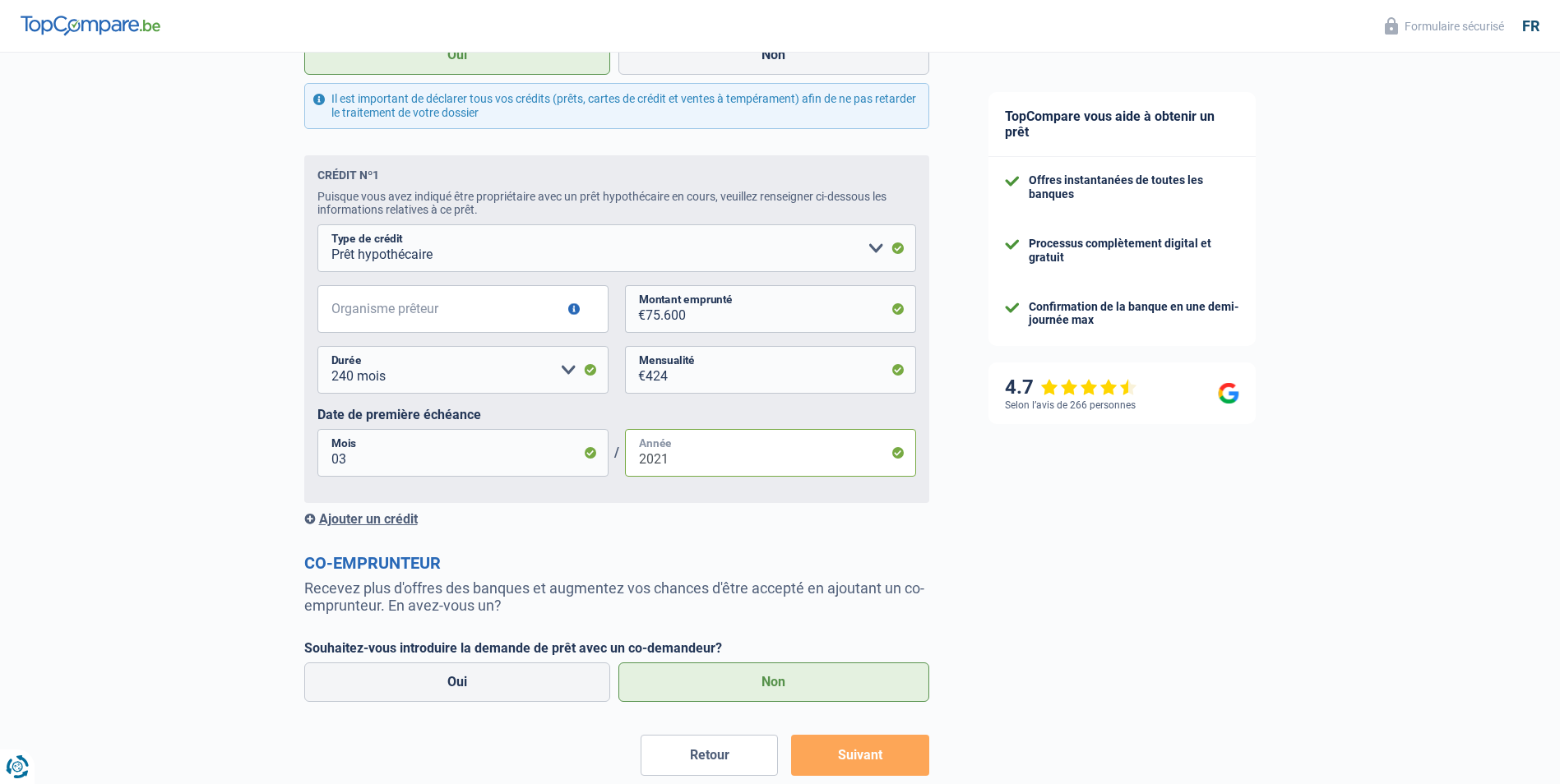
scroll to position [817, 0]
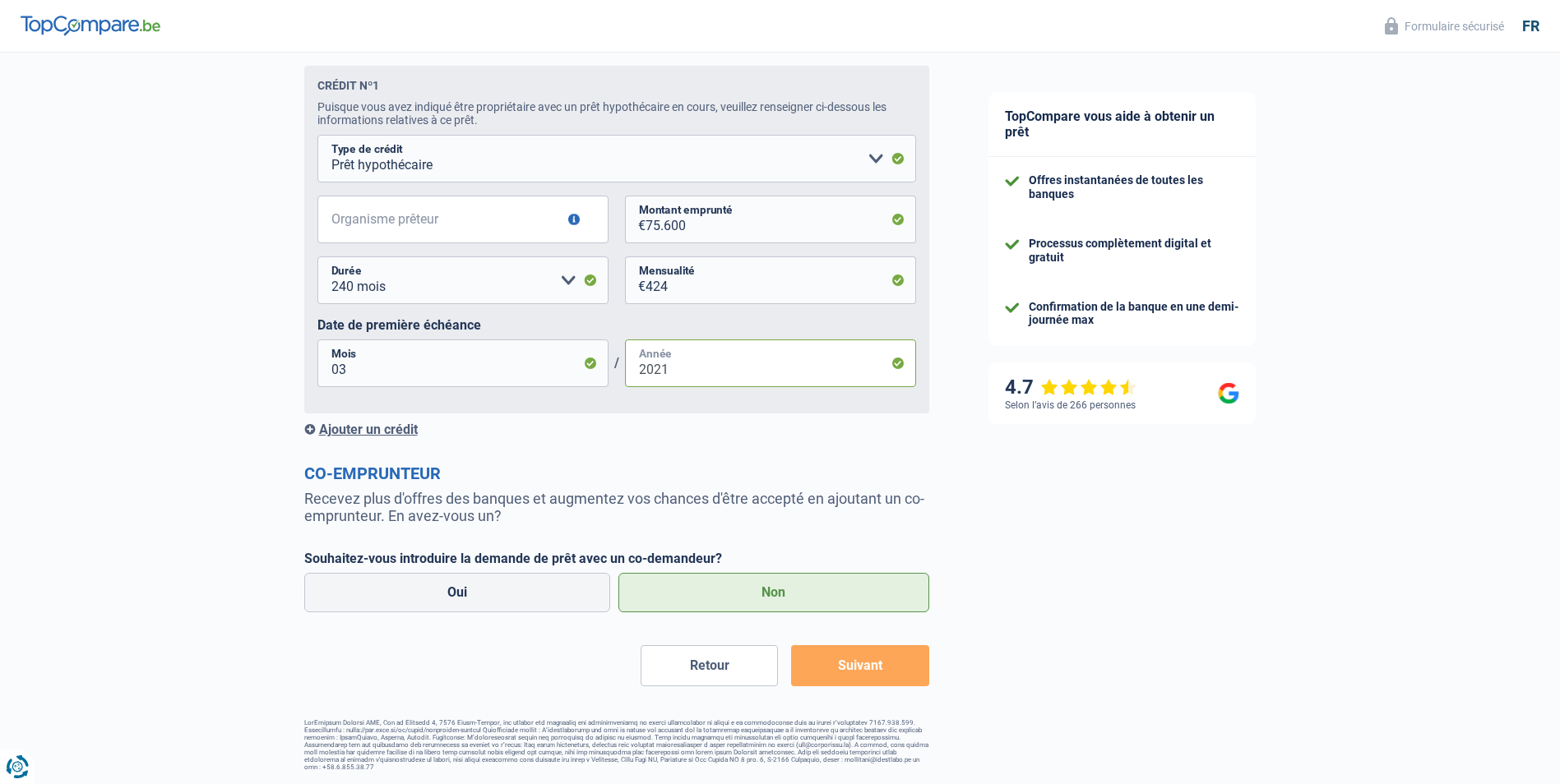
type input "2021"
click at [860, 674] on button "Suivant" at bounding box center [860, 665] width 138 height 41
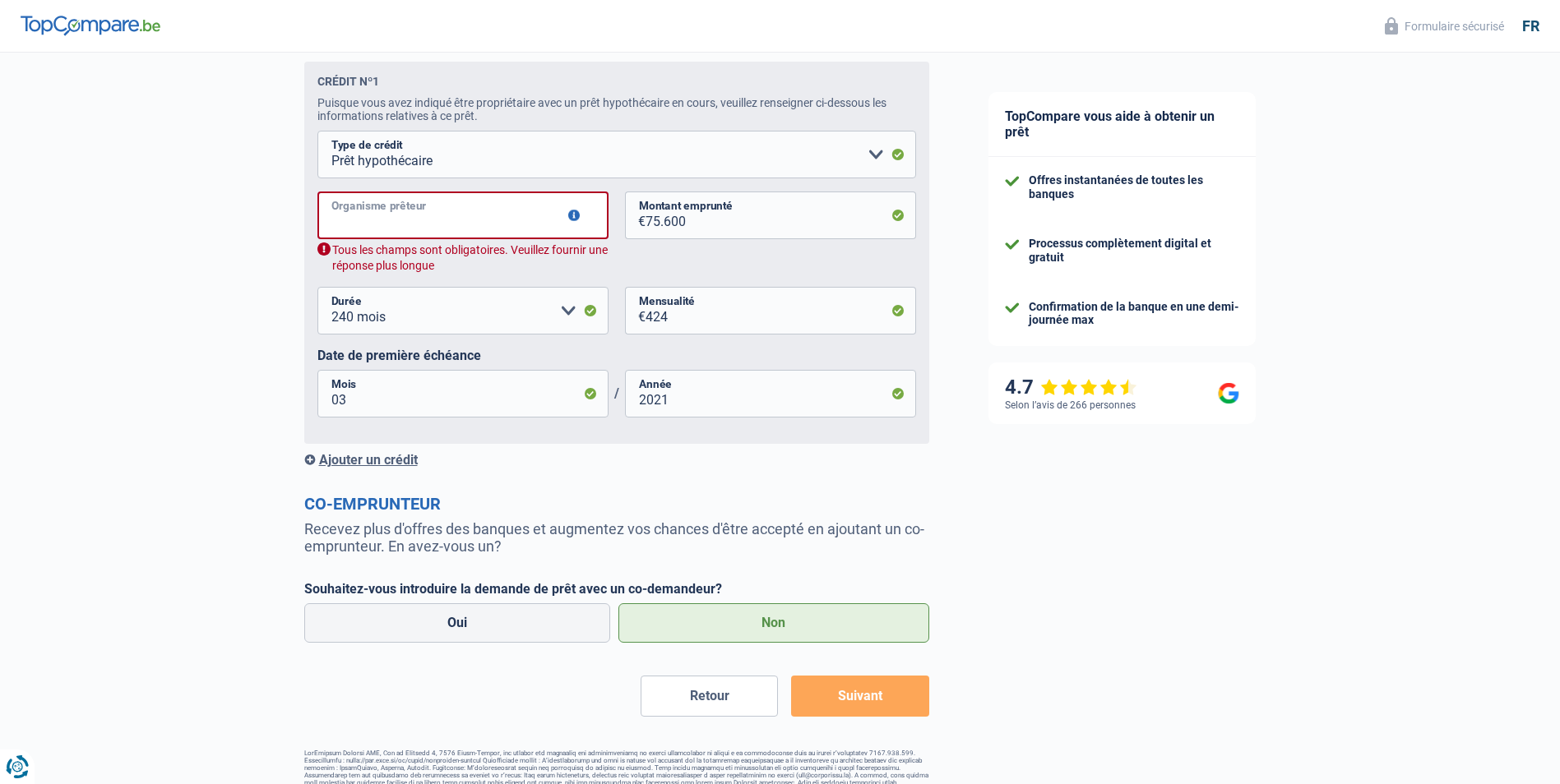
click at [343, 221] on input "Organisme prêteur" at bounding box center [463, 215] width 291 height 48
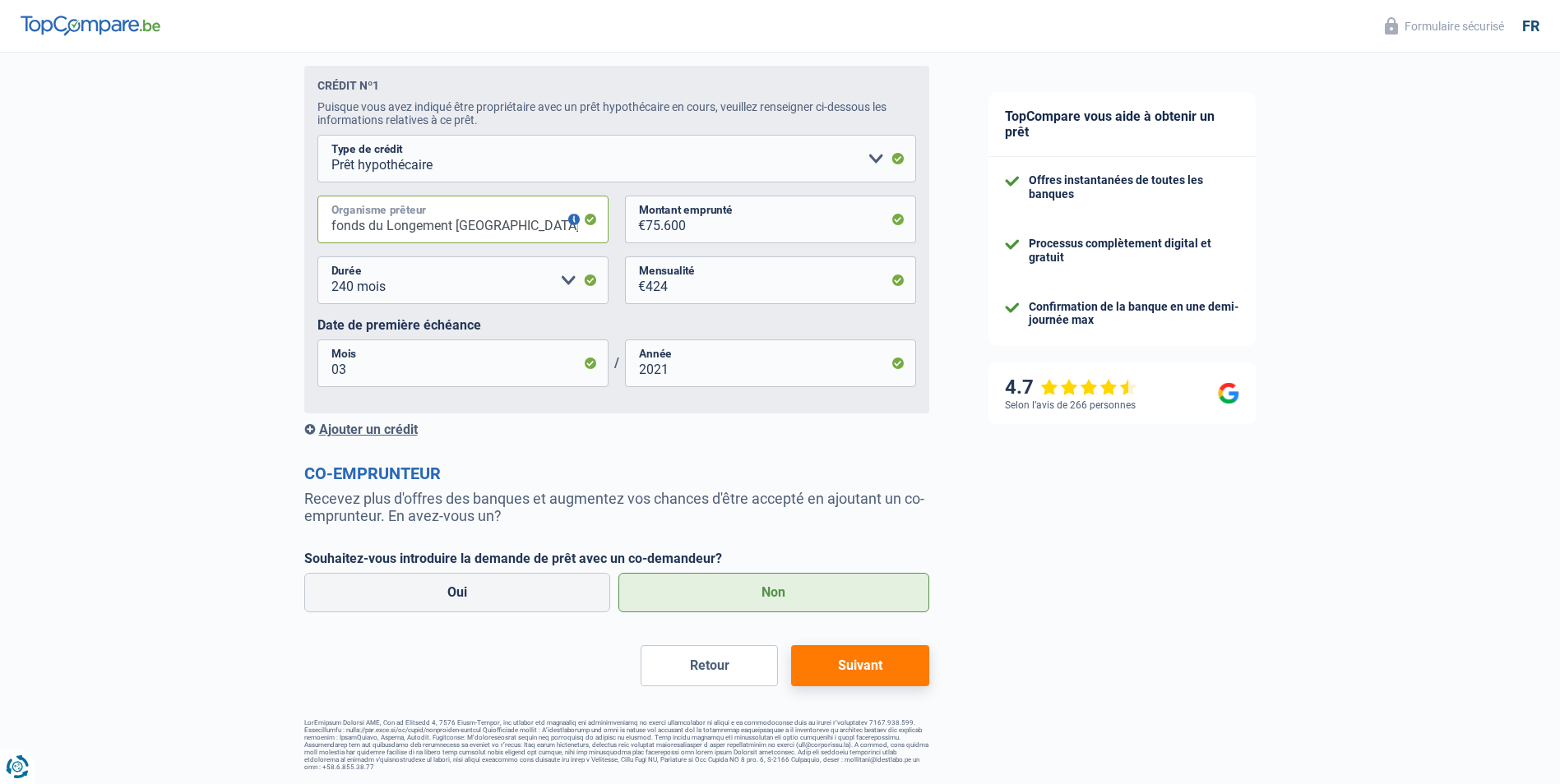
type input "fonds du Longement bruxelles capital"
click at [1191, 586] on div "TopCompare vous aide à obtenir un prêt Offres instantanées de toutes les banque…" at bounding box center [1260, 12] width 602 height 1544
click at [859, 673] on button "Suivant" at bounding box center [860, 665] width 138 height 41
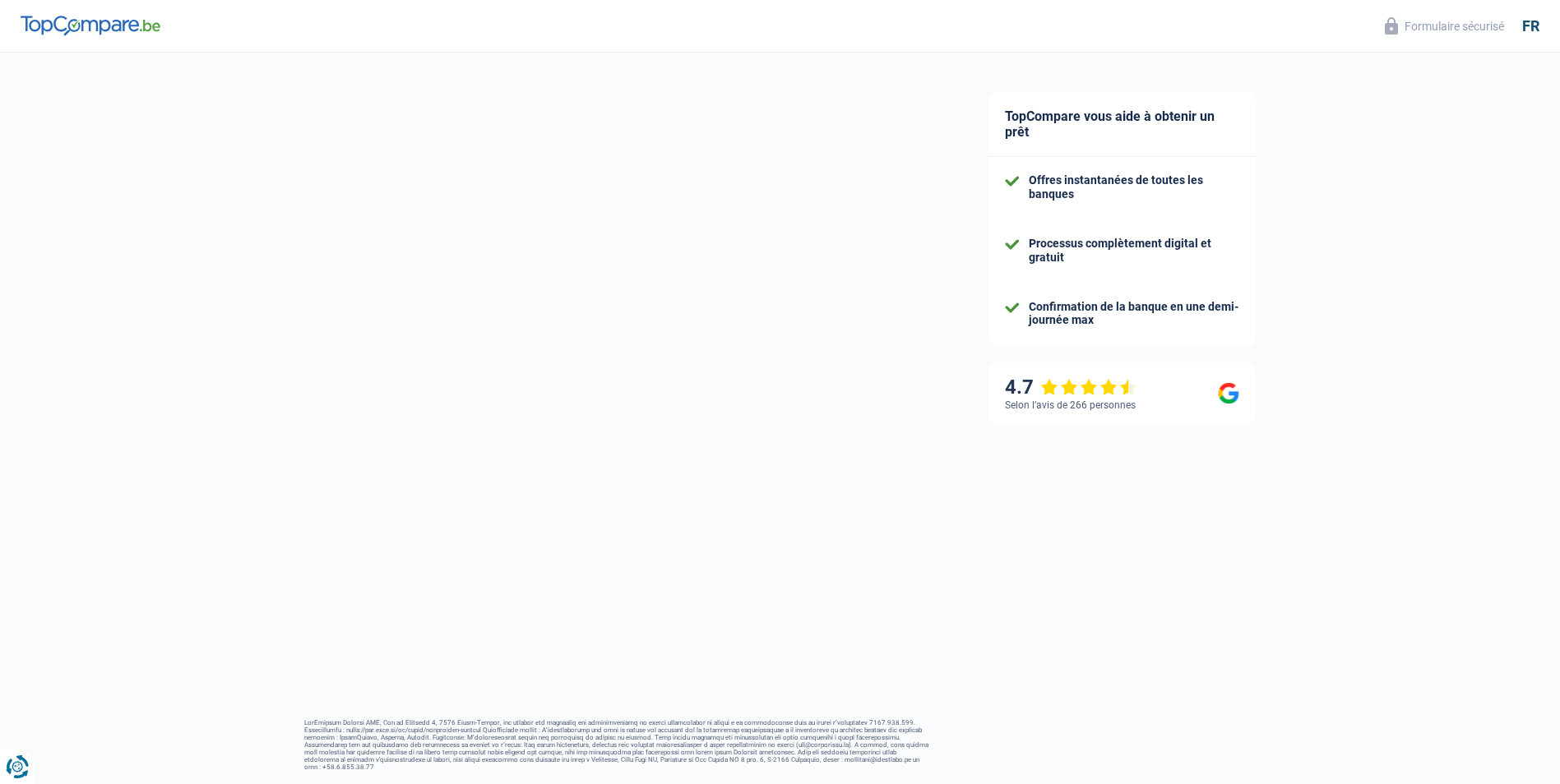
select select "120"
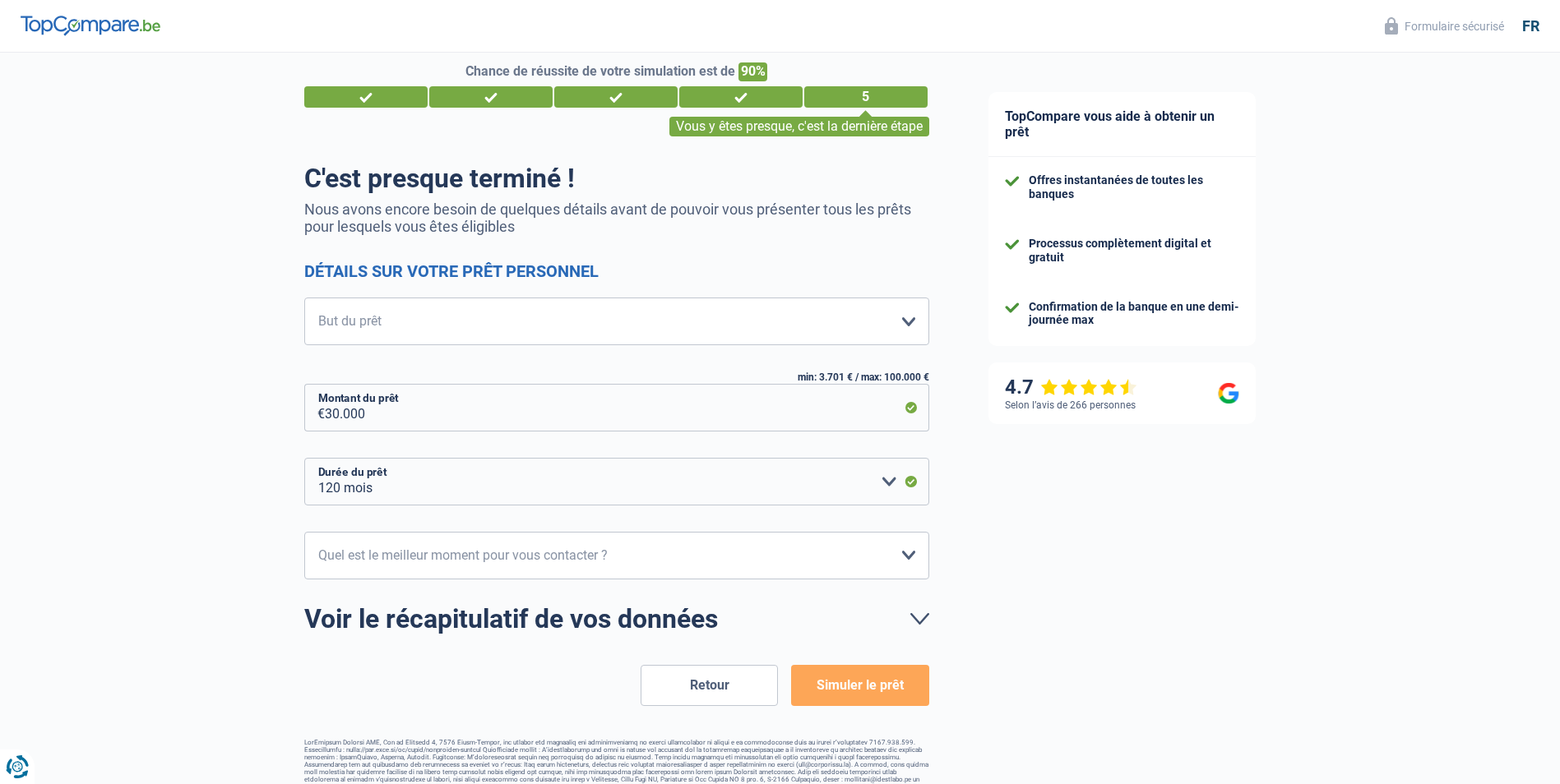
scroll to position [42, 0]
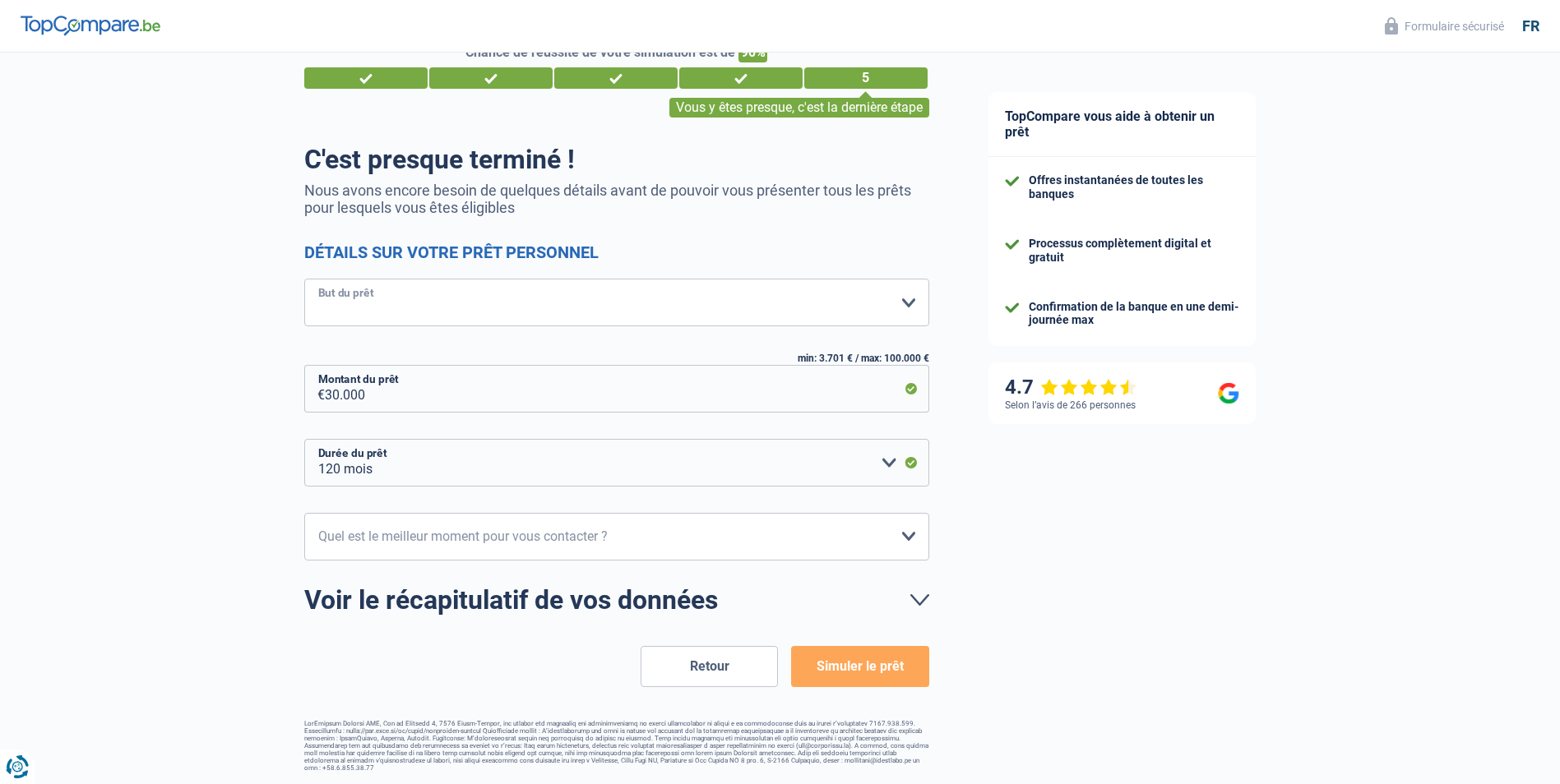
click at [909, 301] on select "Confort maison: meubles, textile, peinture, électroménager, outillage non-profe…" at bounding box center [617, 302] width 625 height 48
select select "other"
click at [304, 280] on select "Confort maison: meubles, textile, peinture, électroménager, outillage non-profe…" at bounding box center [617, 302] width 625 height 48
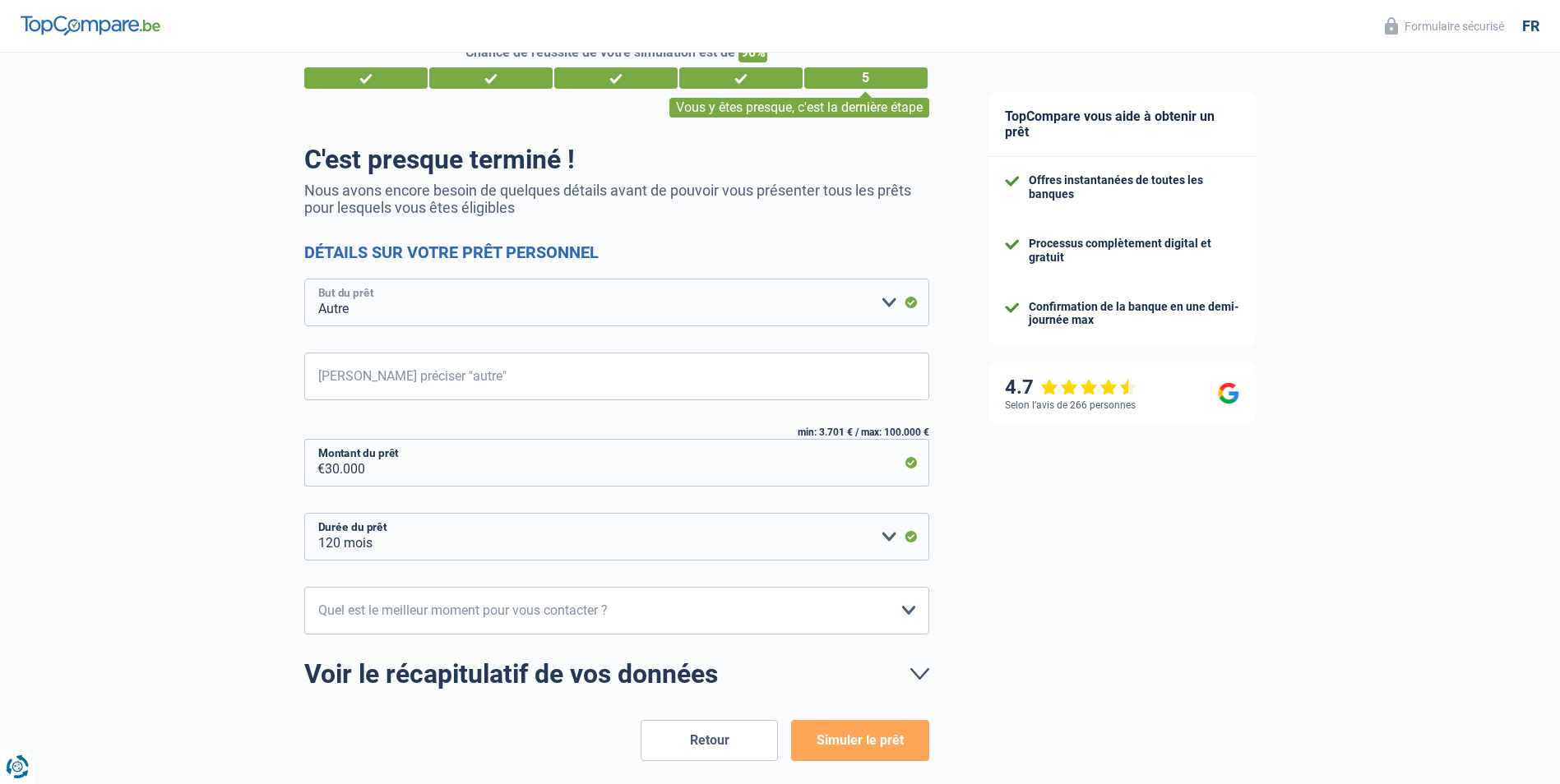
scroll to position [116, 0]
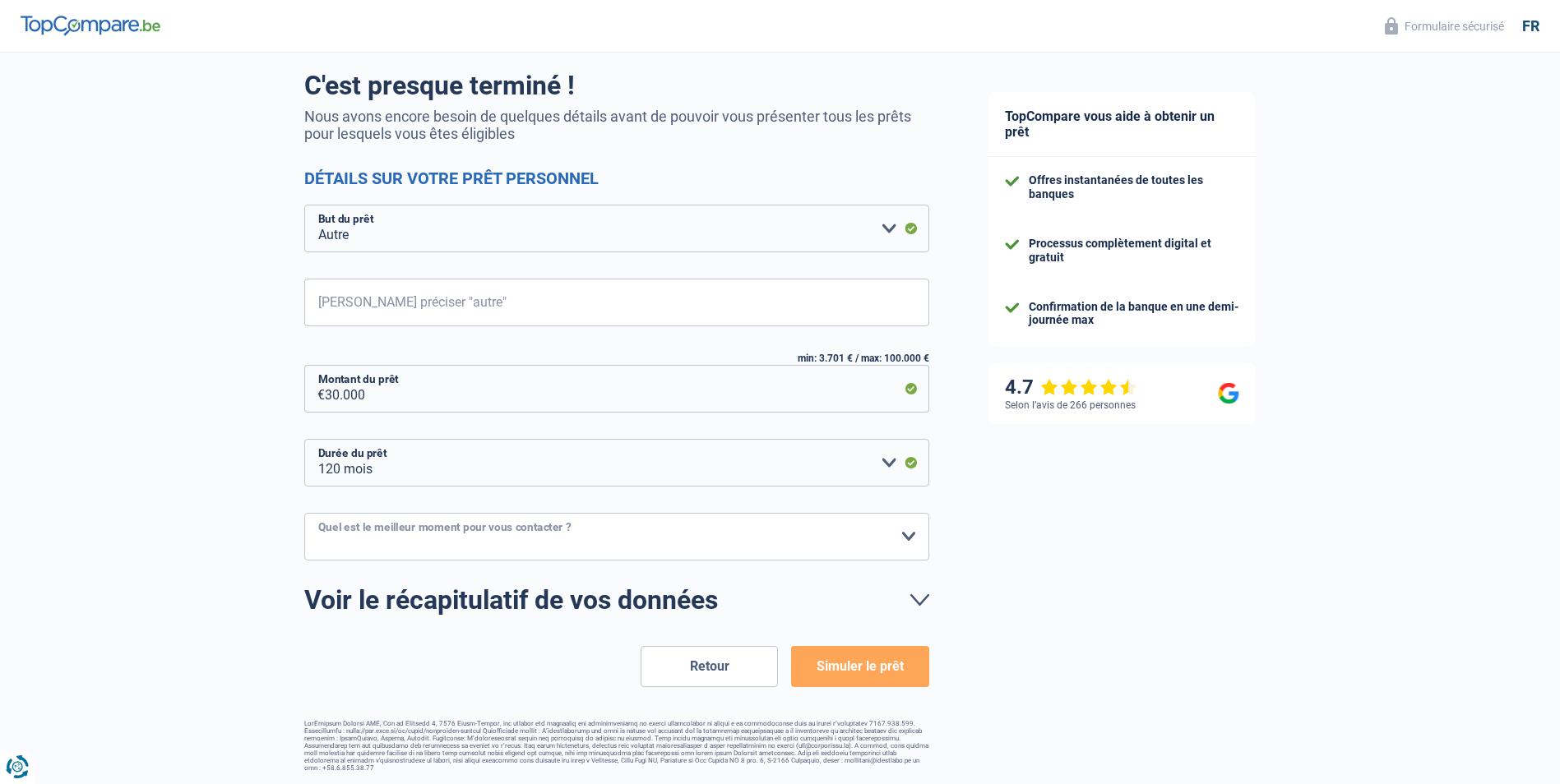
click at [909, 538] on select "10h-12h 12h-14h 14h-16h 16h-18h Veuillez sélectionner une option" at bounding box center [617, 537] width 625 height 48
select select "14-16"
click at [304, 514] on select "10h-12h 12h-14h 14h-16h 16h-18h Veuillez sélectionner une option" at bounding box center [617, 537] width 625 height 48
click at [868, 665] on button "Simuler le prêt" at bounding box center [860, 666] width 138 height 41
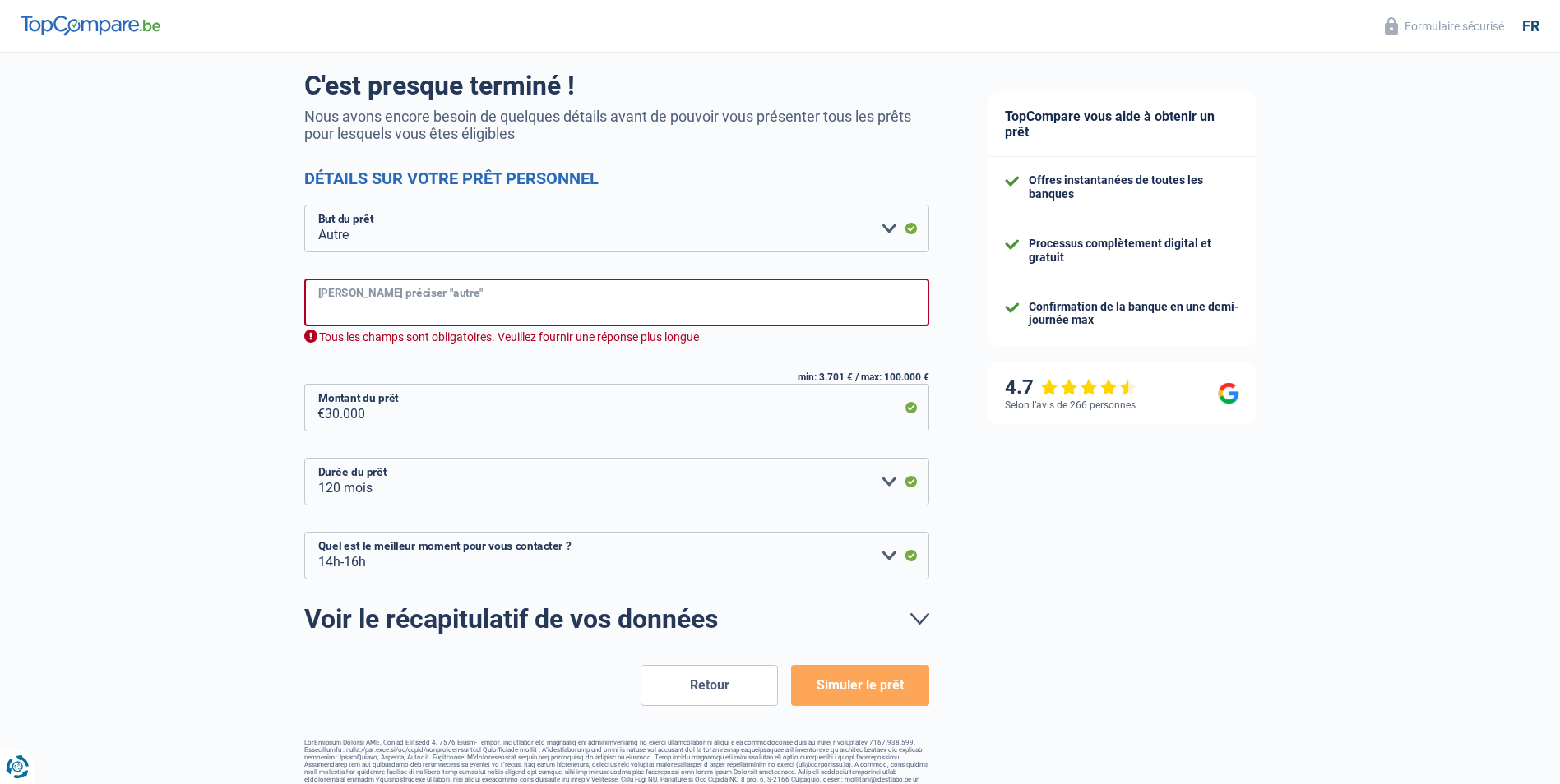
click at [336, 310] on input "Veuillez préciser "autre"" at bounding box center [617, 302] width 625 height 48
click at [893, 232] on select "Confort maison: meubles, textile, peinture, électroménager, outillage non-profe…" at bounding box center [617, 228] width 625 height 48
select select "renovatingAbroad"
click at [304, 206] on select "Confort maison: meubles, textile, peinture, électroménager, outillage non-profe…" at bounding box center [617, 228] width 625 height 48
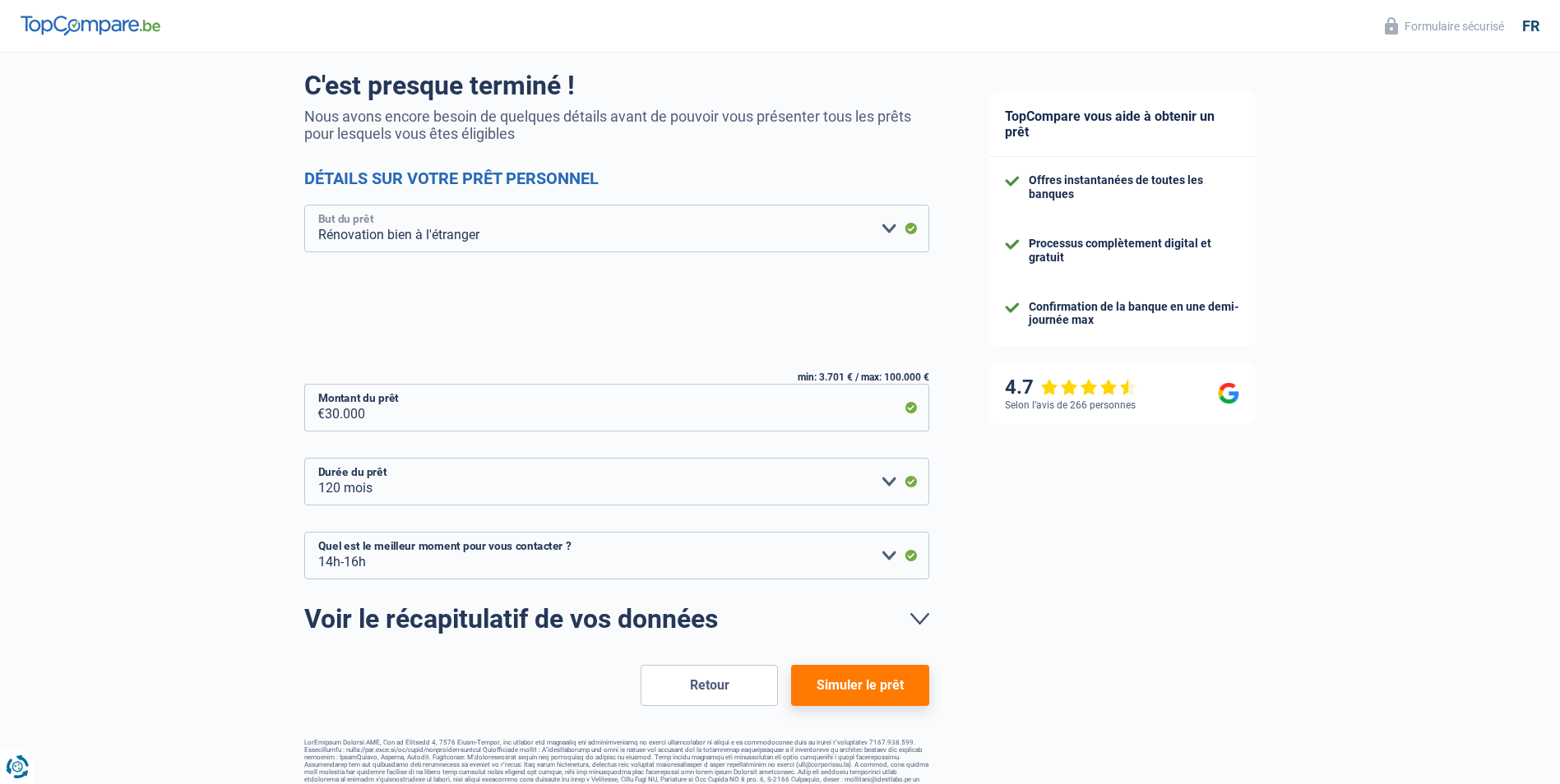
scroll to position [42, 0]
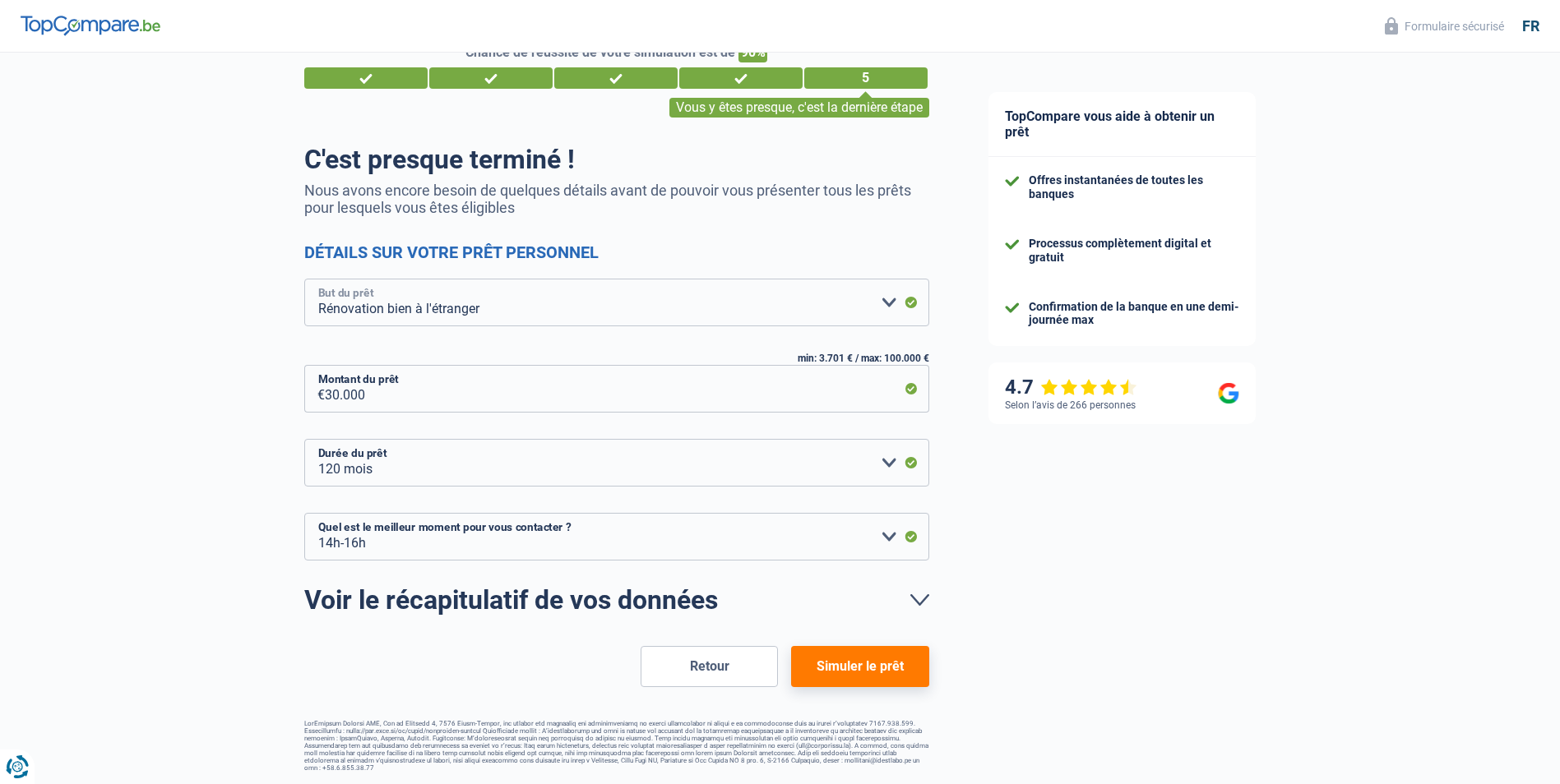
click at [304, 280] on select "Confort maison: meubles, textile, peinture, électroménager, outillage non-profe…" at bounding box center [617, 302] width 625 height 48
click at [837, 666] on button "Simuler le prêt" at bounding box center [860, 666] width 138 height 41
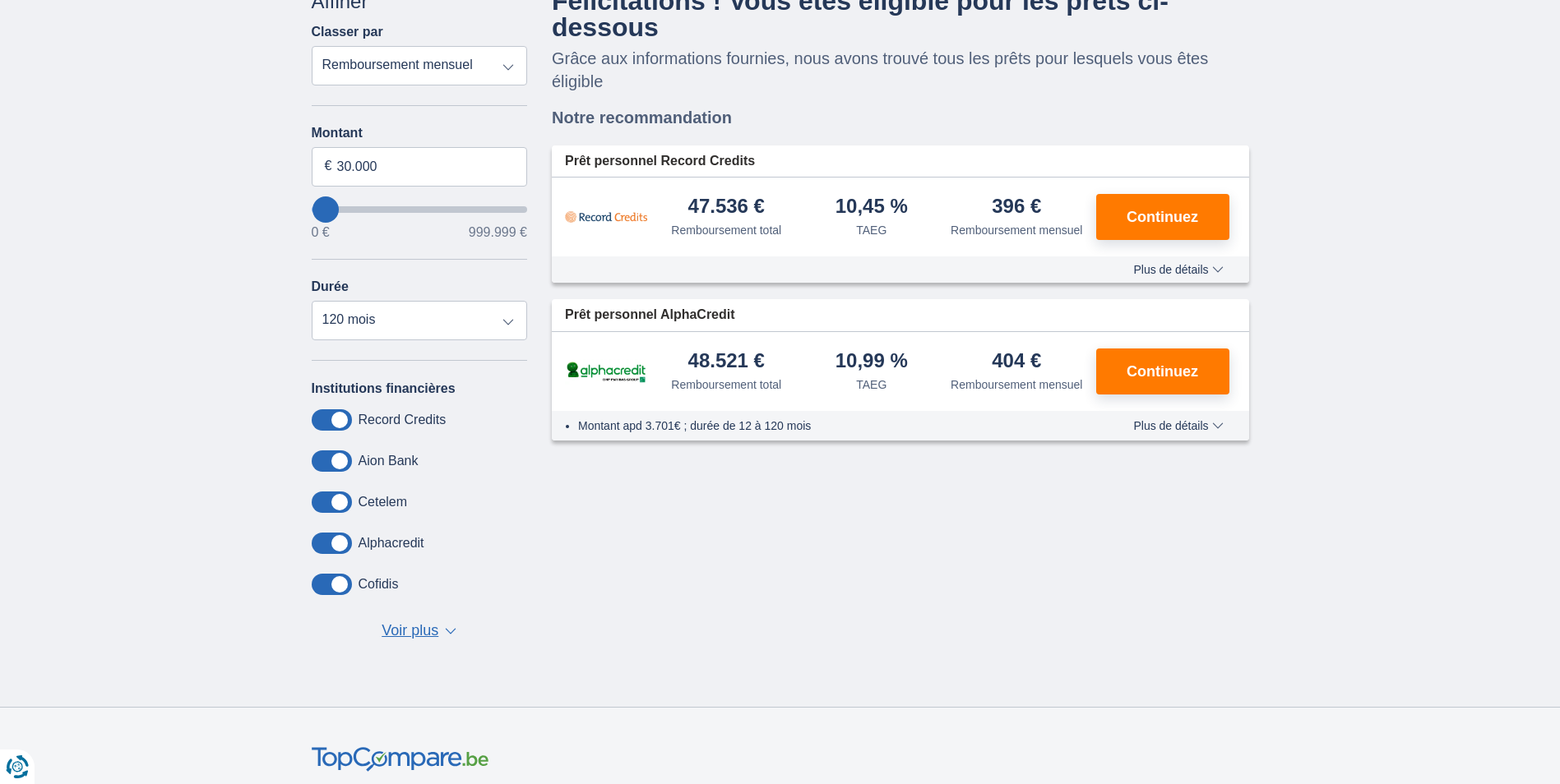
scroll to position [82, 0]
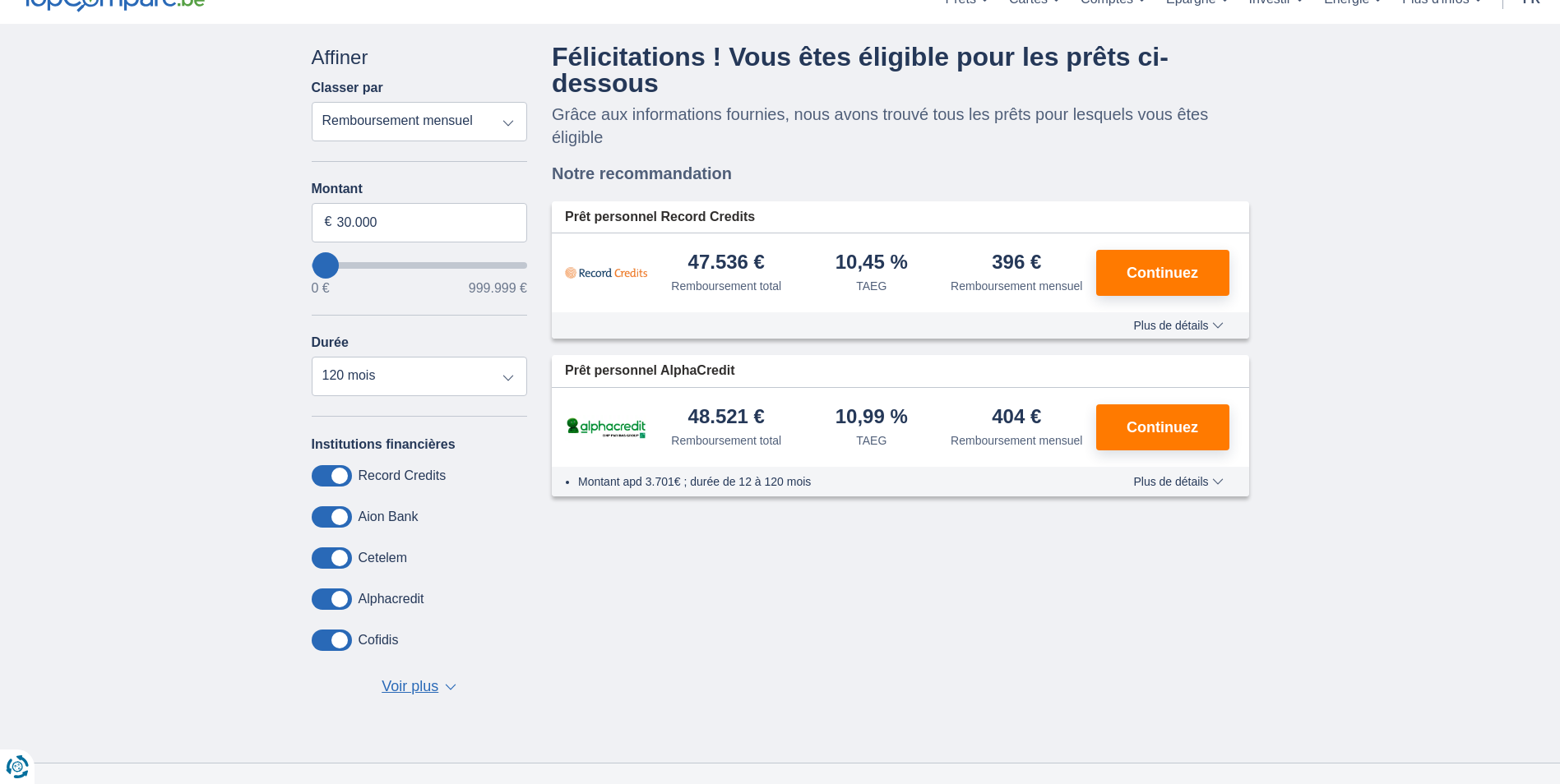
click at [333, 559] on span at bounding box center [331, 558] width 40 height 21
click at [0, 0] on input "checkbox" at bounding box center [0, 0] width 0 height 0
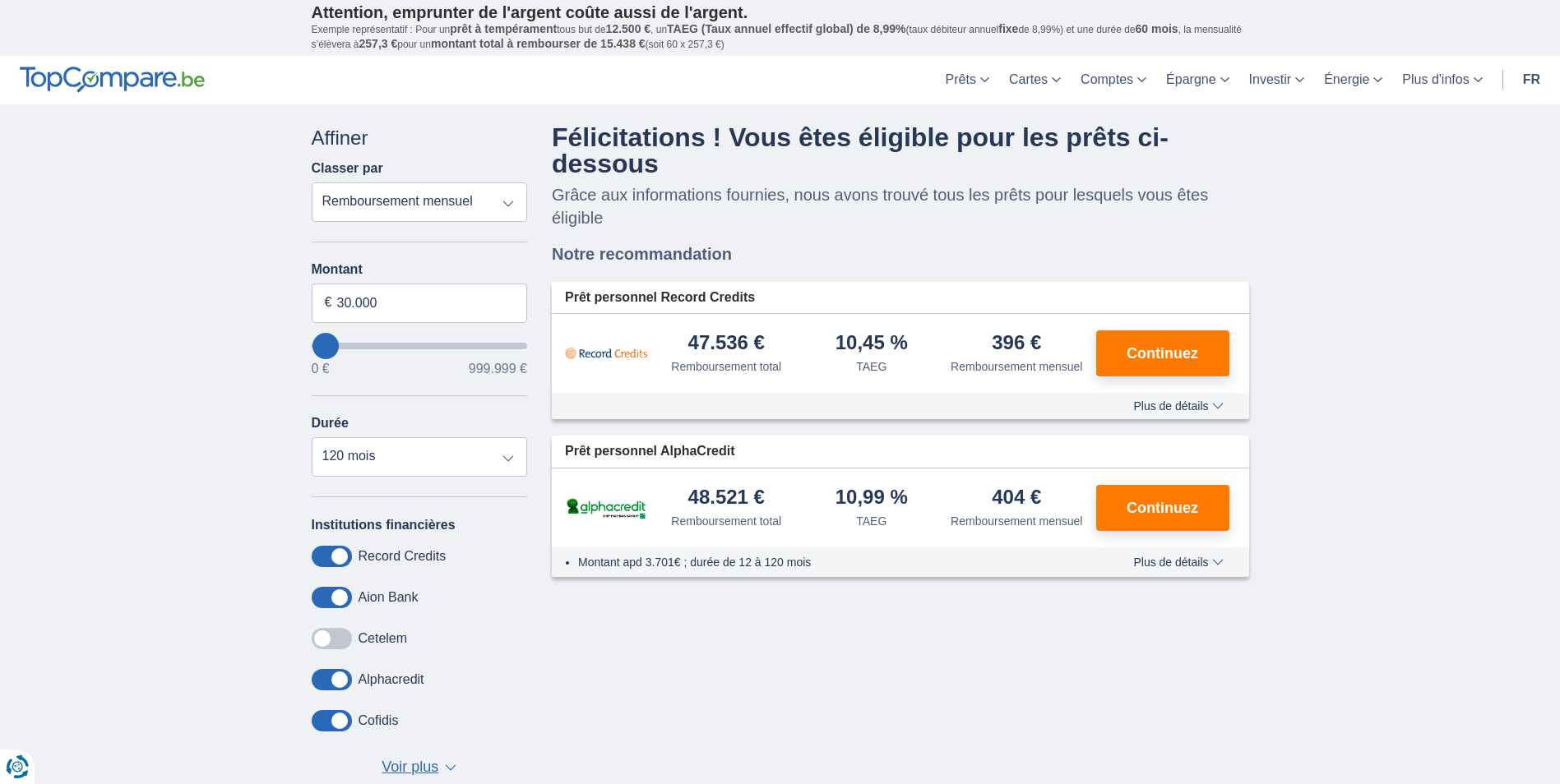
scroll to position [0, 0]
click at [507, 457] on select "12 mois 18 mois 24 mois 30 mois 36 mois 42 mois 48 mois 60 mois 72 mois 84 mois…" at bounding box center [419, 459] width 217 height 40
select select "72"
click at [311, 439] on select "12 mois 18 mois 24 mois 30 mois 36 mois 42 mois 48 mois 60 mois 72 mois 84 mois…" at bounding box center [419, 459] width 217 height 40
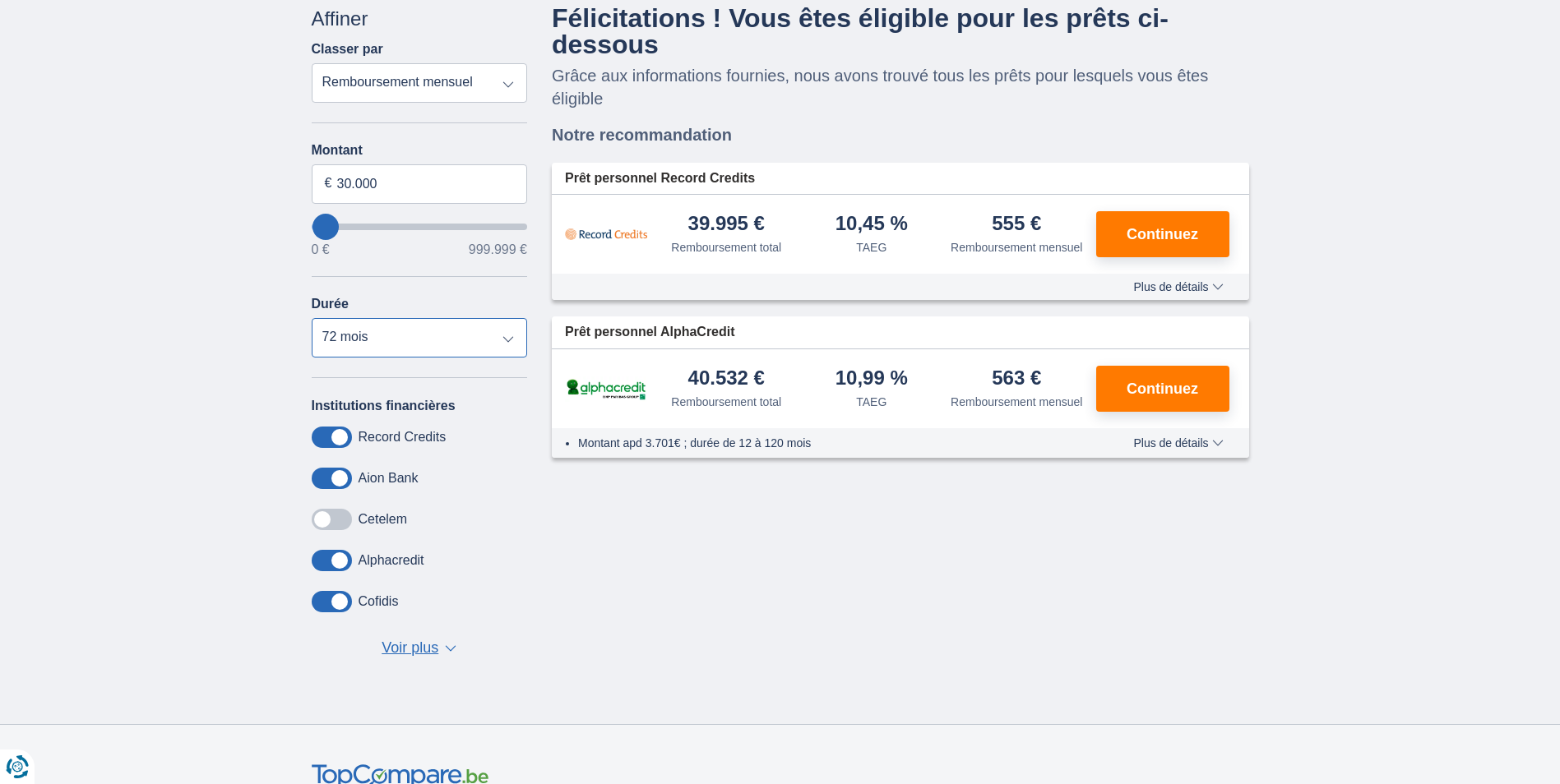
scroll to position [82, 0]
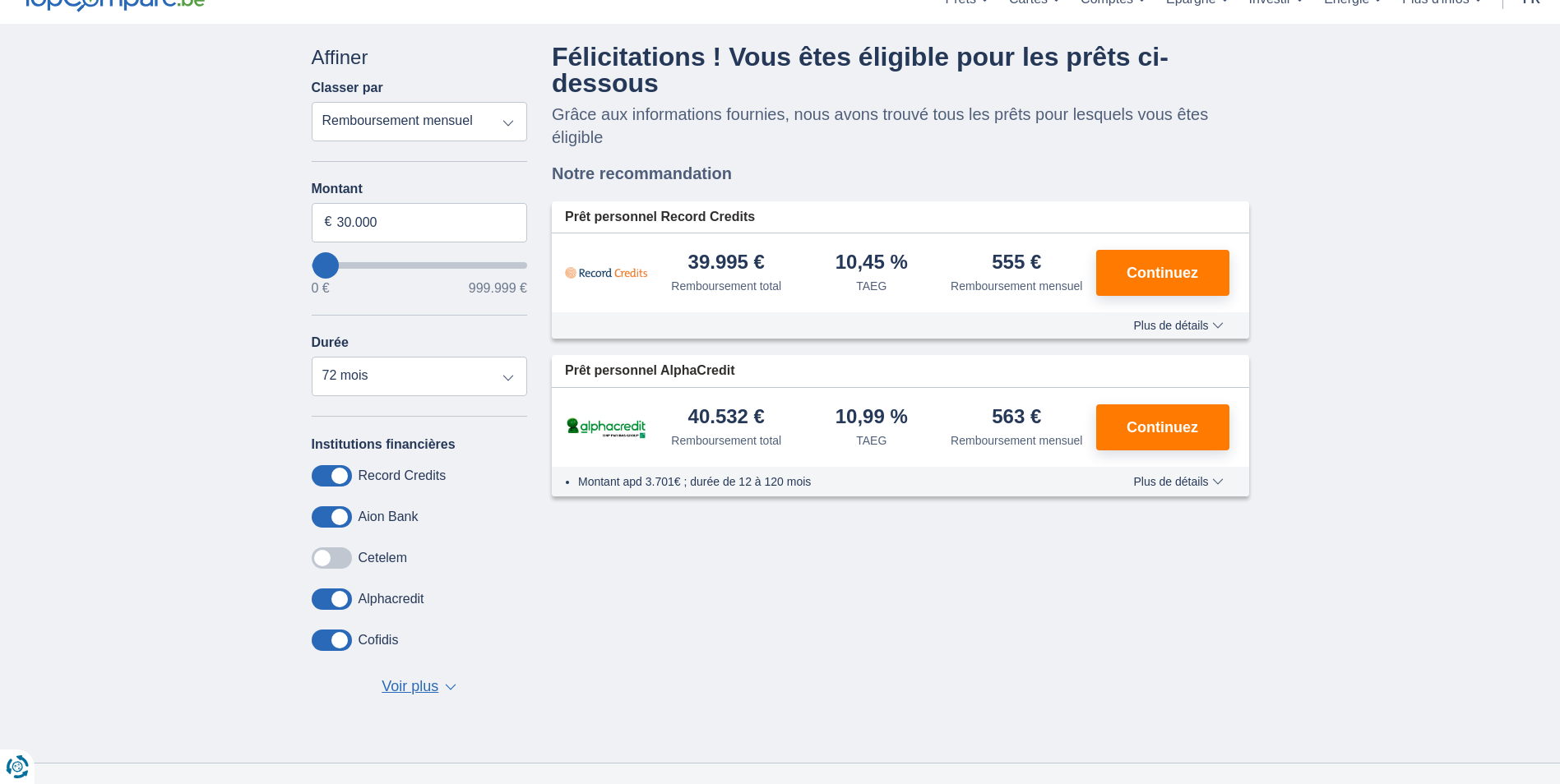
click at [327, 561] on span at bounding box center [331, 558] width 40 height 21
click at [0, 0] on input "checkbox" at bounding box center [0, 0] width 0 height 0
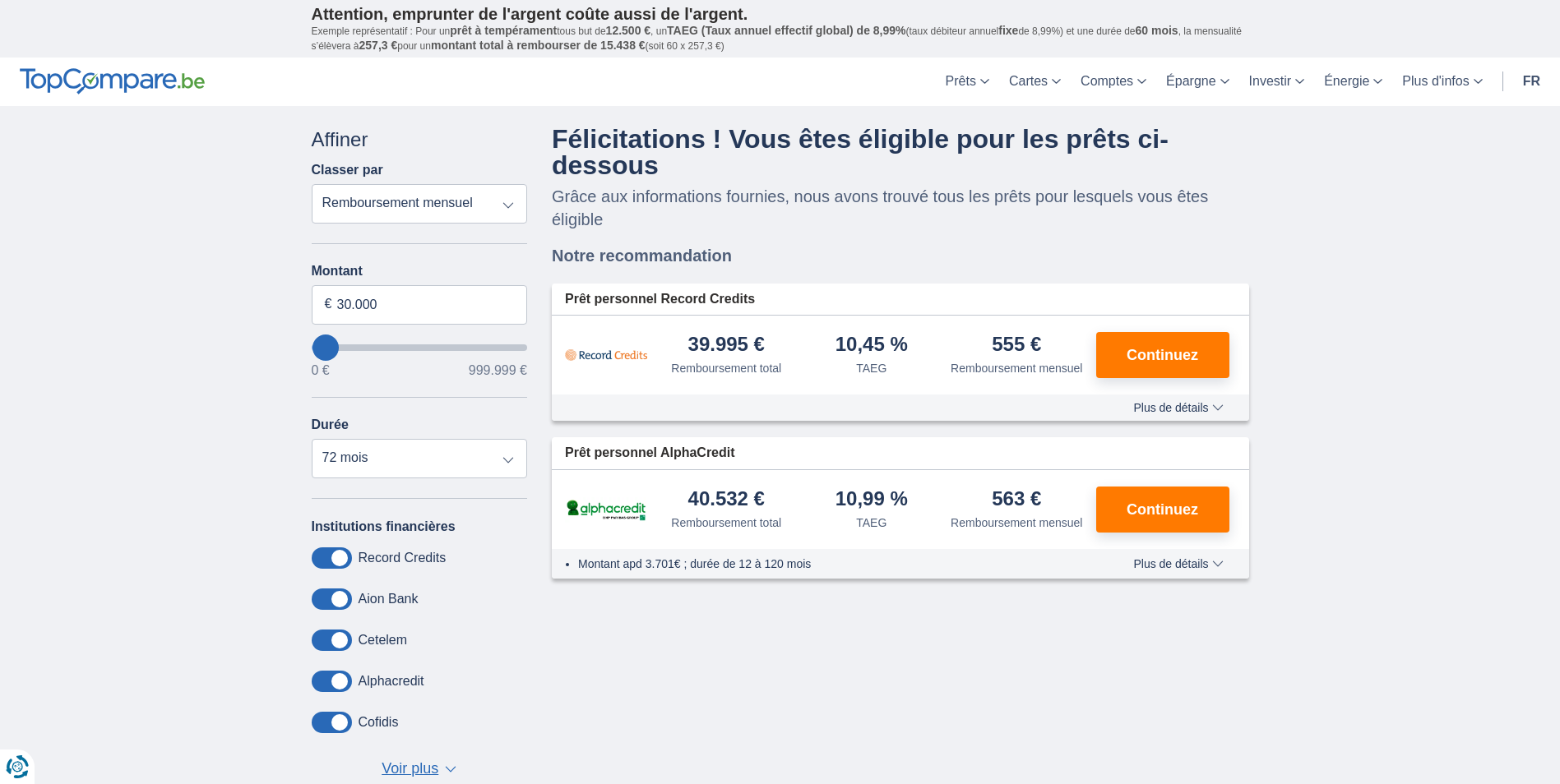
click at [517, 205] on select "Remboursement total TAEG Remboursement mensuel" at bounding box center [419, 204] width 217 height 40
click at [1372, 273] on div "× widget.non-eligible-application.title widget.non-eligible-application.text no…" at bounding box center [780, 475] width 1560 height 739
click at [1192, 352] on span "Continuez" at bounding box center [1163, 354] width 72 height 15
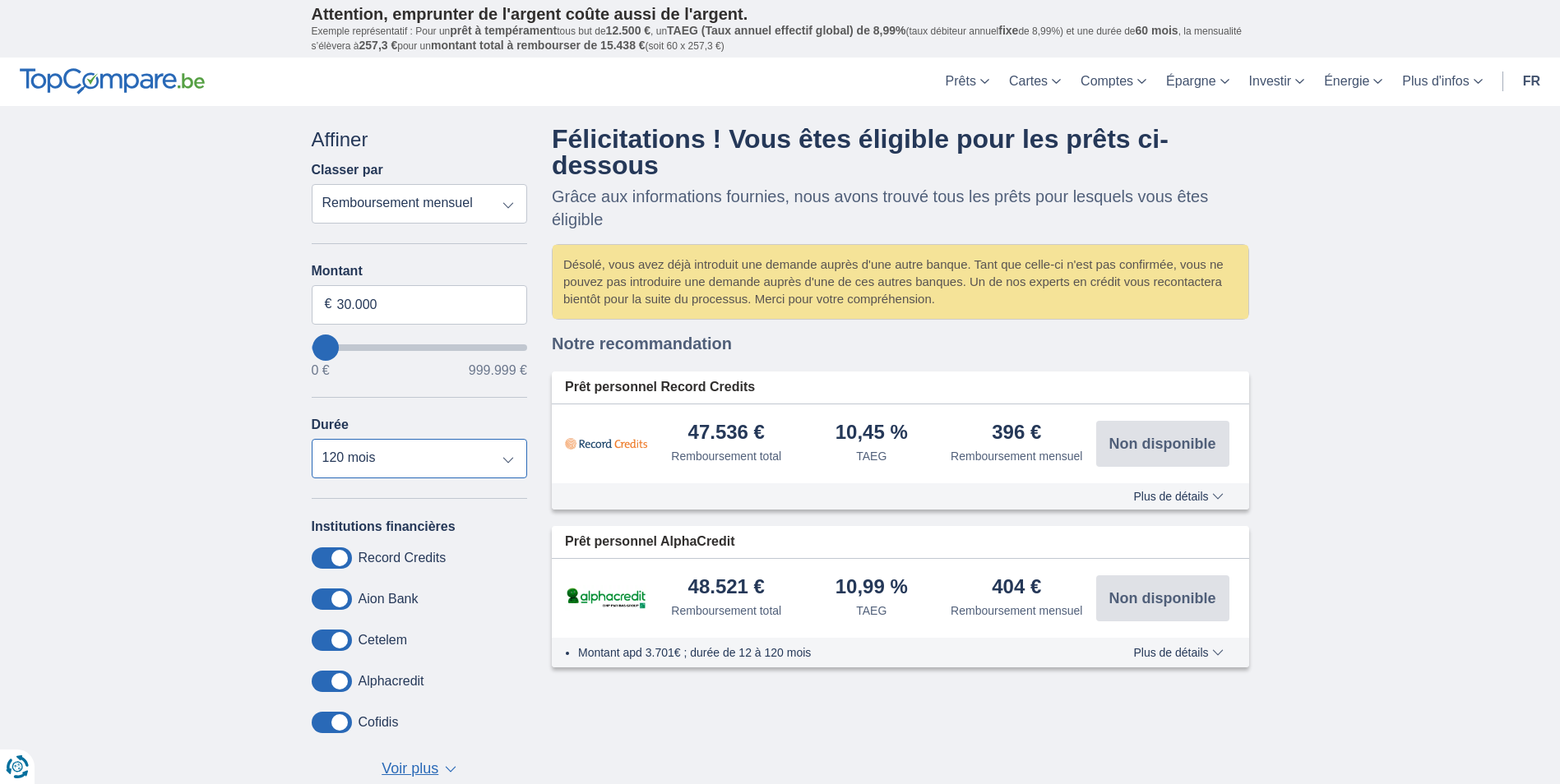
click at [508, 456] on select "12 mois 18 mois 24 mois 30 mois 36 mois 42 mois 48 mois 60 mois 72 mois 84 mois…" at bounding box center [419, 459] width 217 height 40
select select "84"
click at [311, 439] on select "12 mois 18 mois 24 mois 30 mois 36 mois 42 mois 48 mois 60 mois 72 mois 84 mois…" at bounding box center [419, 459] width 217 height 40
